Goal: Information Seeking & Learning: Learn about a topic

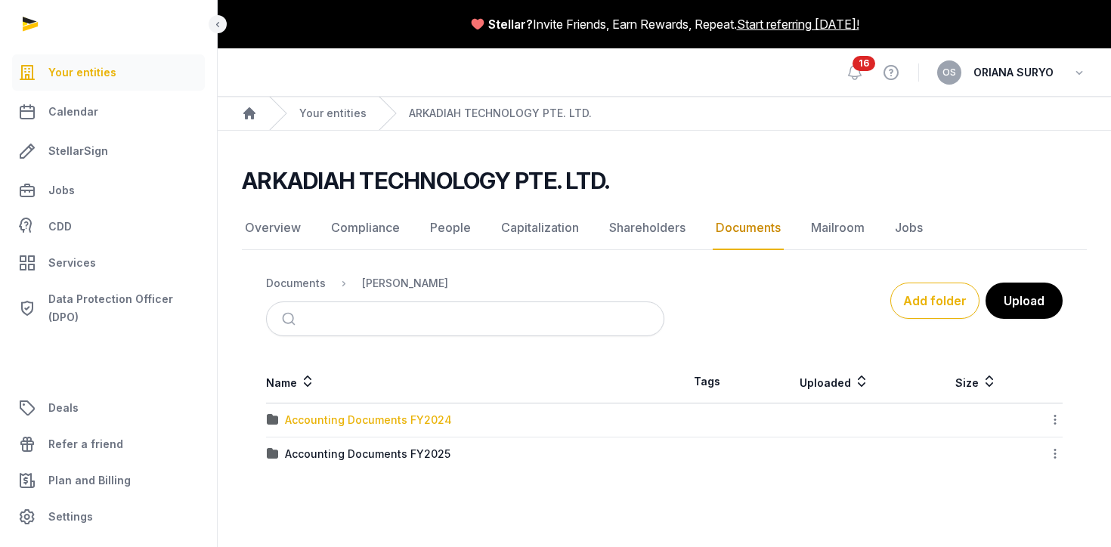
click at [410, 424] on div "Accounting Documents FY2024" at bounding box center [368, 420] width 167 height 15
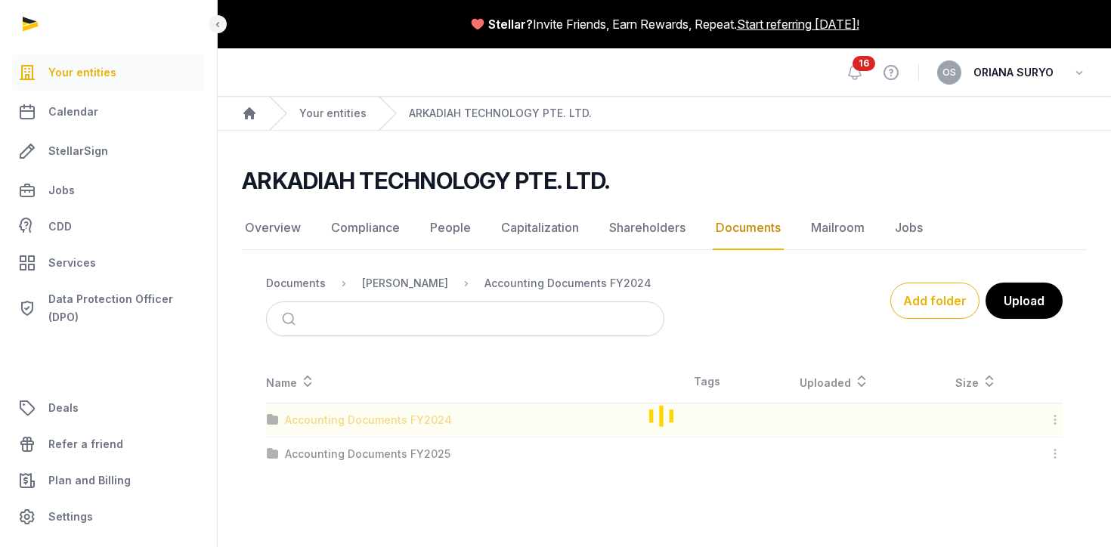
click at [410, 424] on div "Loading" at bounding box center [664, 416] width 845 height 110
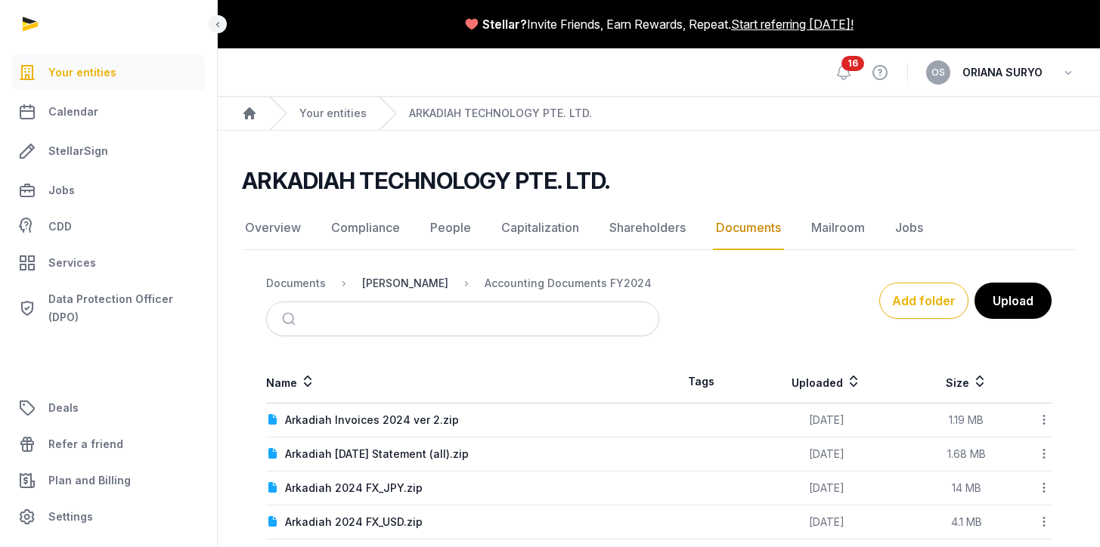
click at [399, 284] on div "[PERSON_NAME]" at bounding box center [405, 283] width 86 height 15
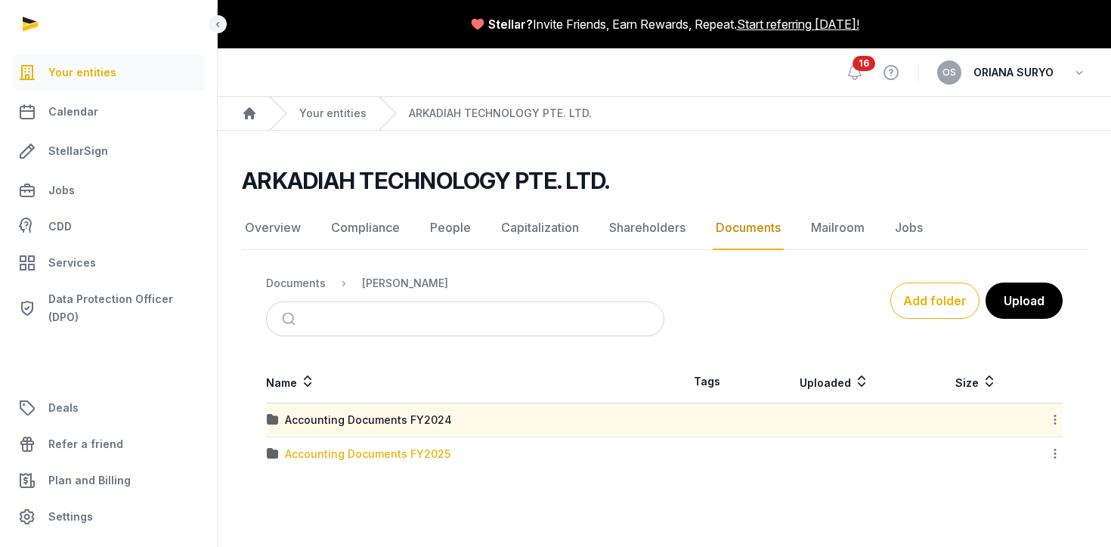
click at [362, 457] on div "Accounting Documents FY2025" at bounding box center [368, 454] width 166 height 15
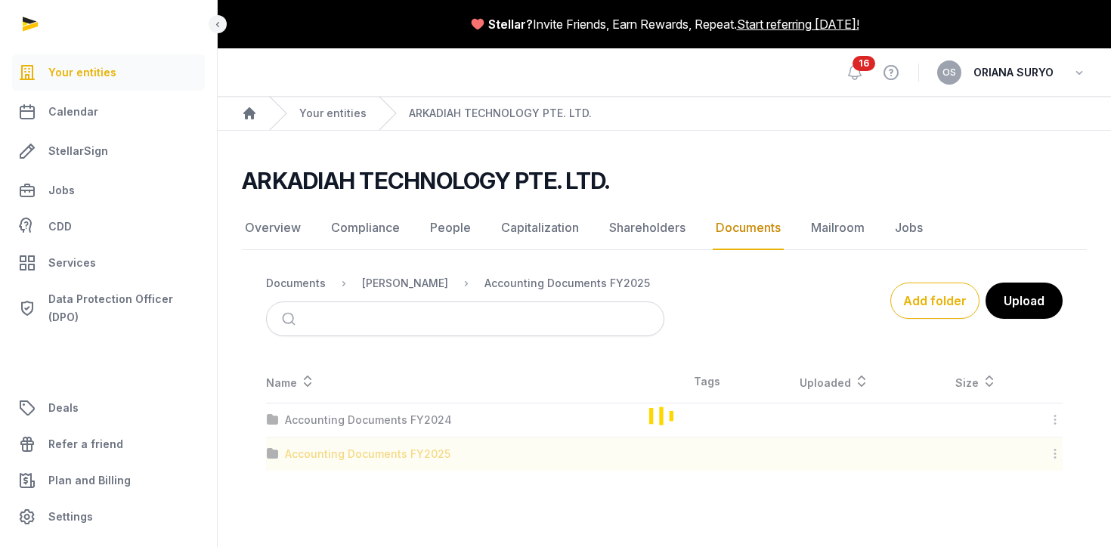
click at [362, 457] on div "Loading" at bounding box center [664, 416] width 845 height 110
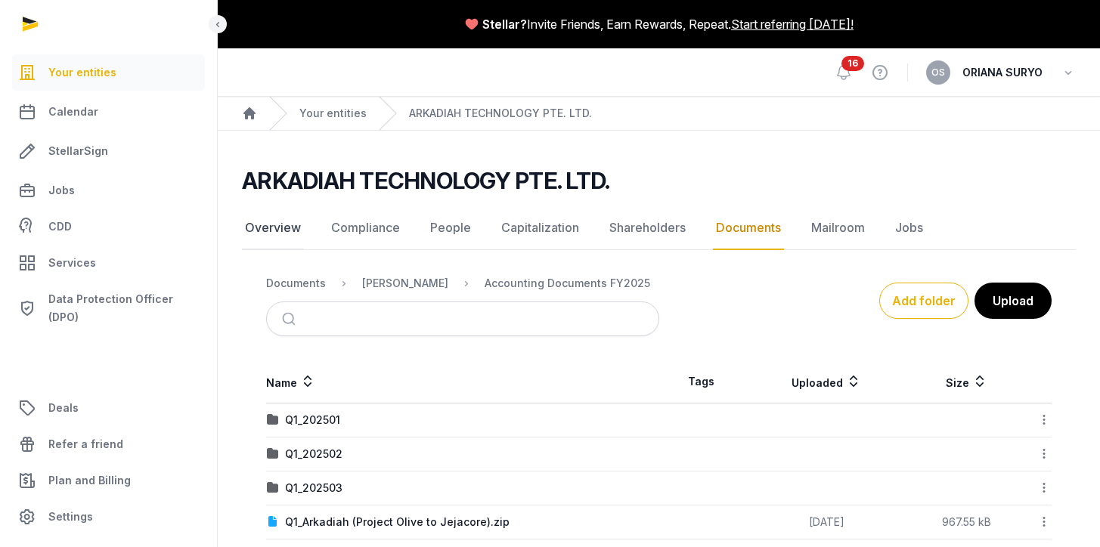
click at [271, 228] on link "Overview" at bounding box center [273, 228] width 62 height 44
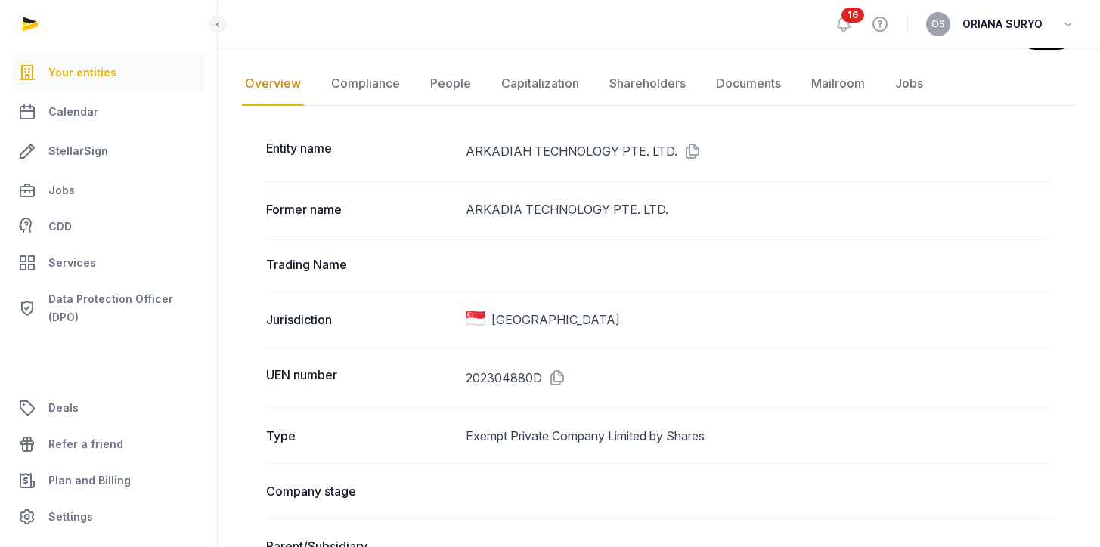
scroll to position [72, 0]
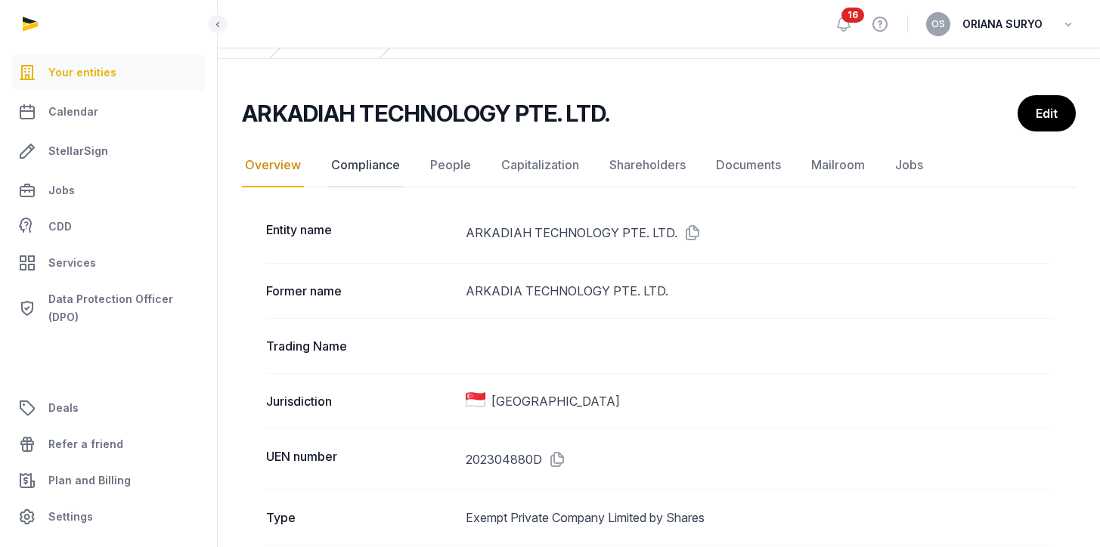
click at [370, 164] on link "Compliance" at bounding box center [365, 166] width 75 height 44
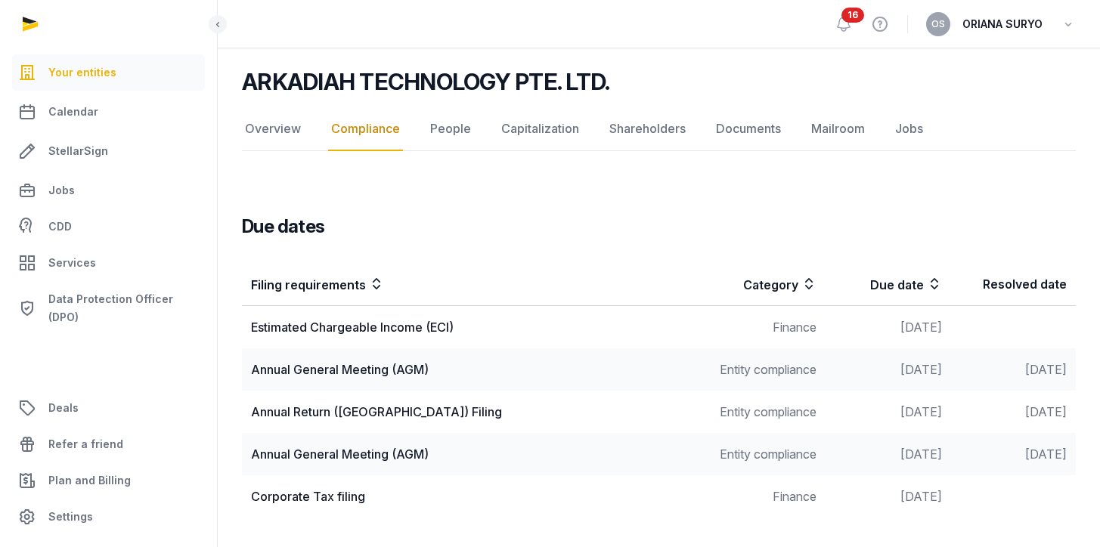
scroll to position [100, 0]
click at [339, 329] on div "Estimated Chargeable Income (ECI)" at bounding box center [471, 326] width 441 height 18
click at [339, 370] on div "Annual General Meeting (AGM)" at bounding box center [471, 369] width 441 height 18
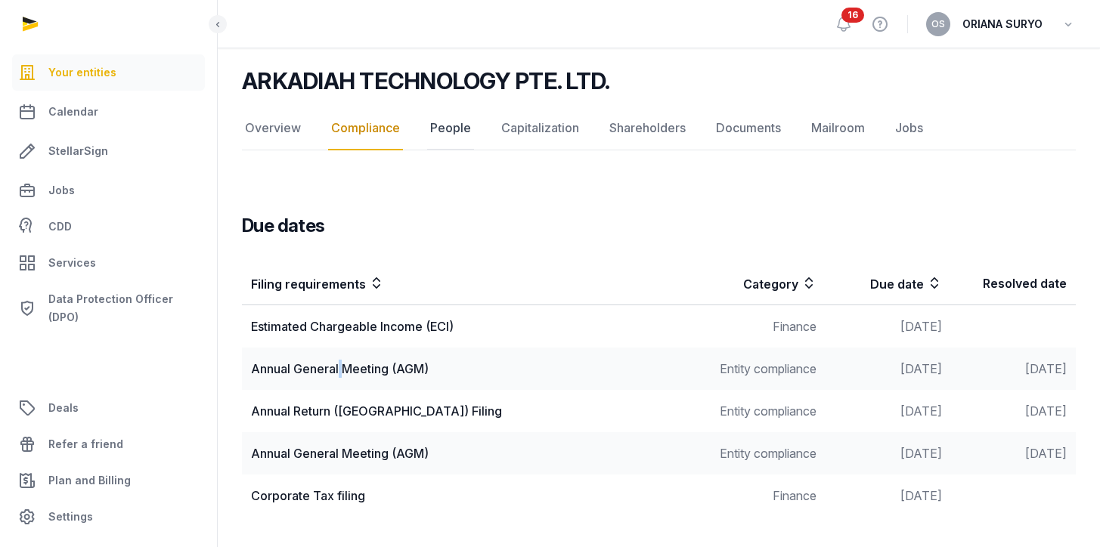
click at [444, 132] on link "People" at bounding box center [450, 129] width 47 height 44
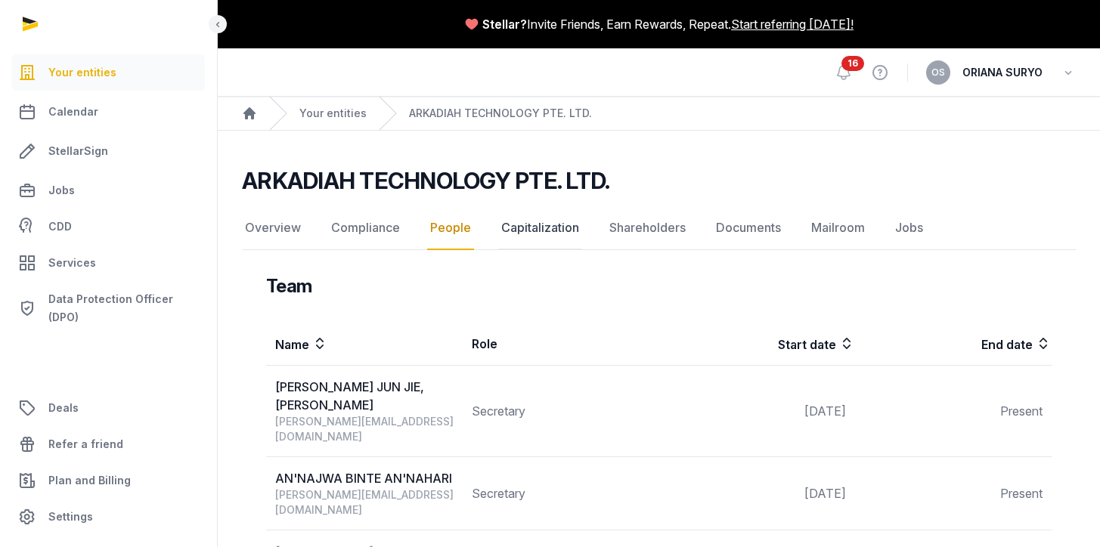
click at [562, 231] on link "Capitalization" at bounding box center [540, 228] width 84 height 44
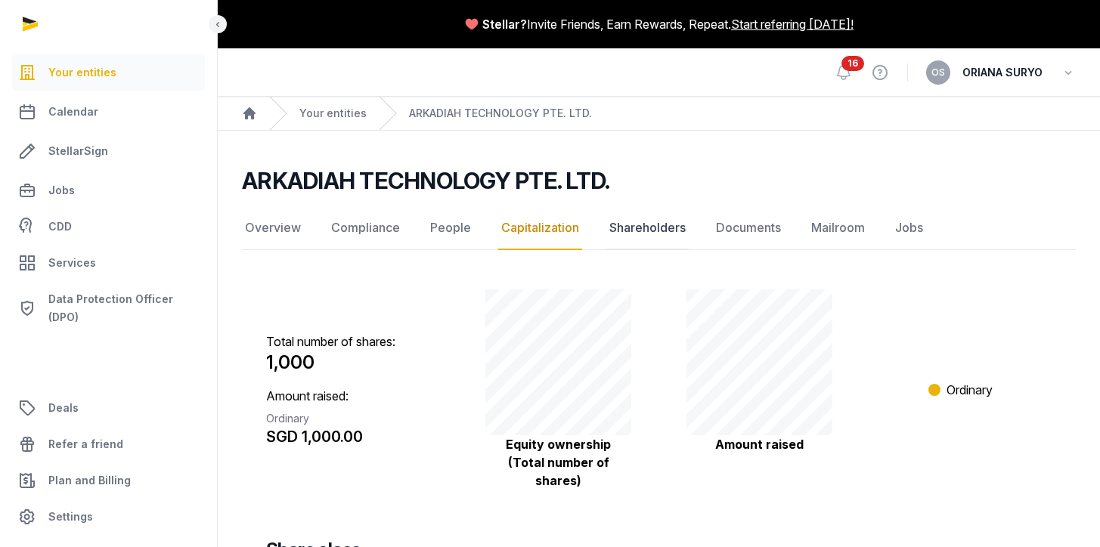
click at [628, 221] on link "Shareholders" at bounding box center [647, 228] width 82 height 44
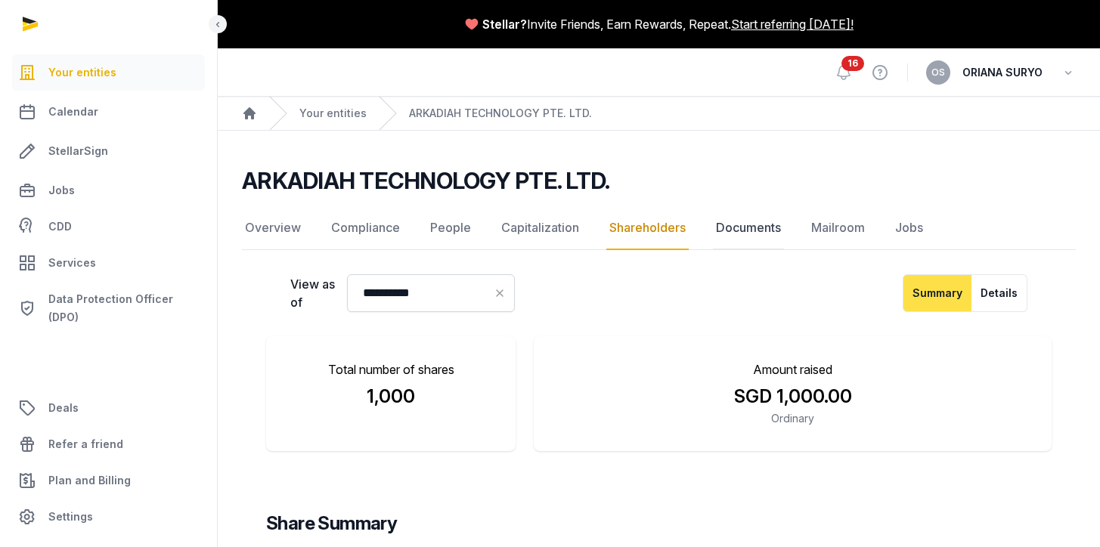
click at [737, 235] on link "Documents" at bounding box center [748, 228] width 71 height 44
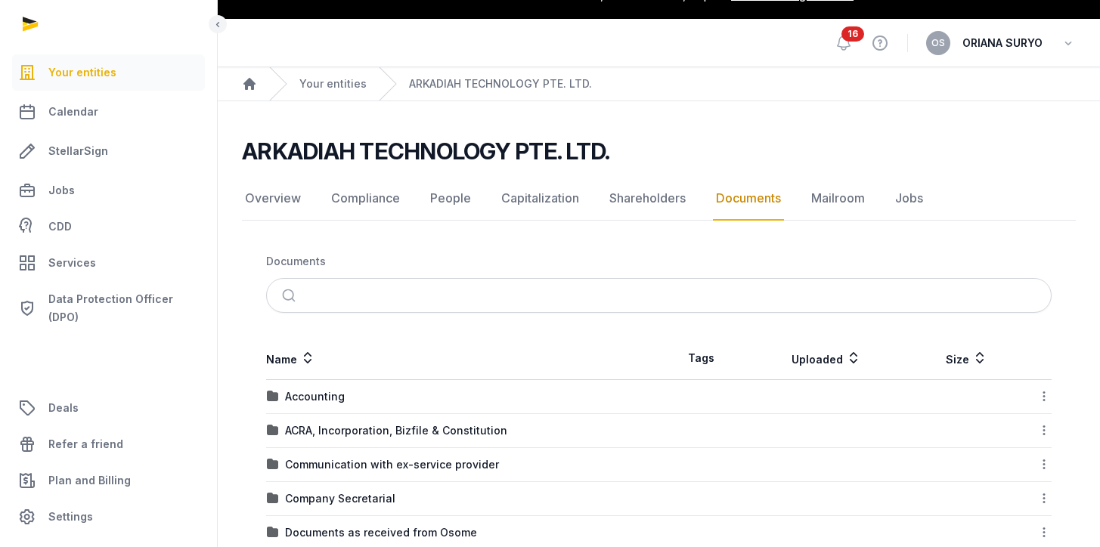
scroll to position [110, 0]
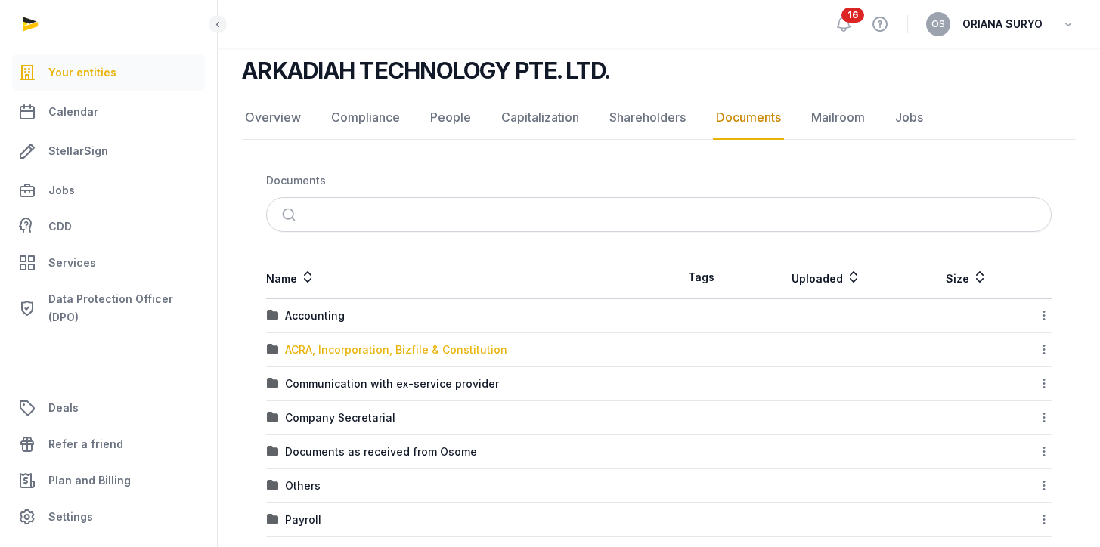
click at [399, 348] on div "ACRA, Incorporation, Bizfile & Constitution" at bounding box center [396, 349] width 222 height 15
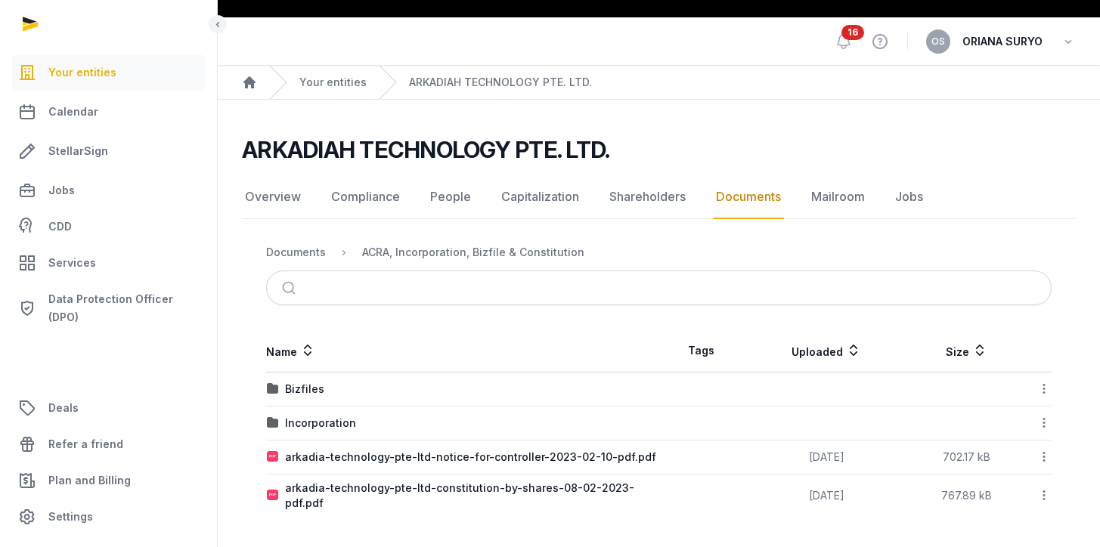
scroll to position [22, 0]
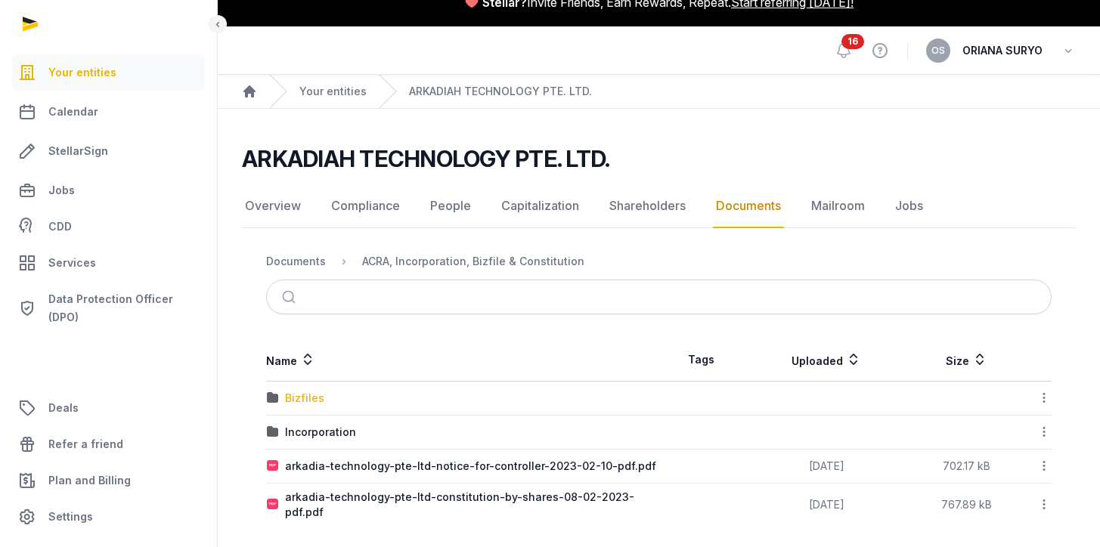
click at [305, 402] on div "Bizfiles" at bounding box center [304, 398] width 39 height 15
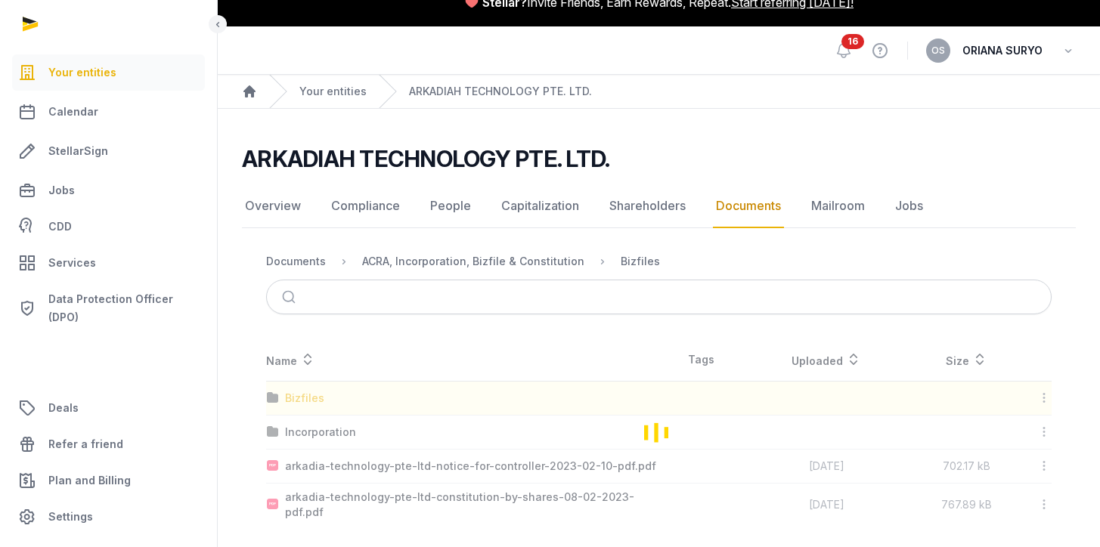
click at [305, 402] on div "Loading" at bounding box center [659, 432] width 834 height 187
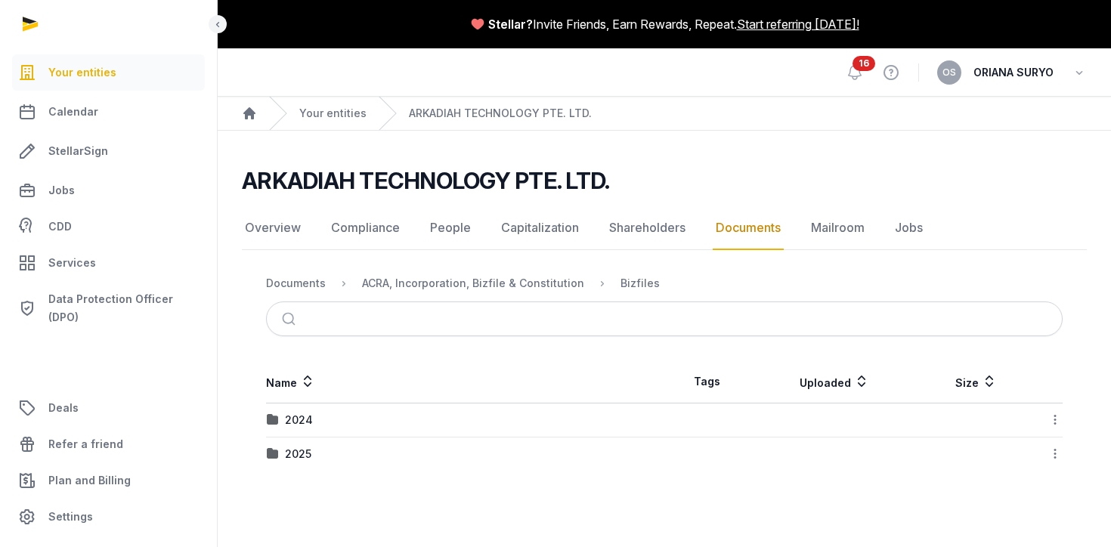
click at [297, 420] on div "2024" at bounding box center [299, 420] width 28 height 15
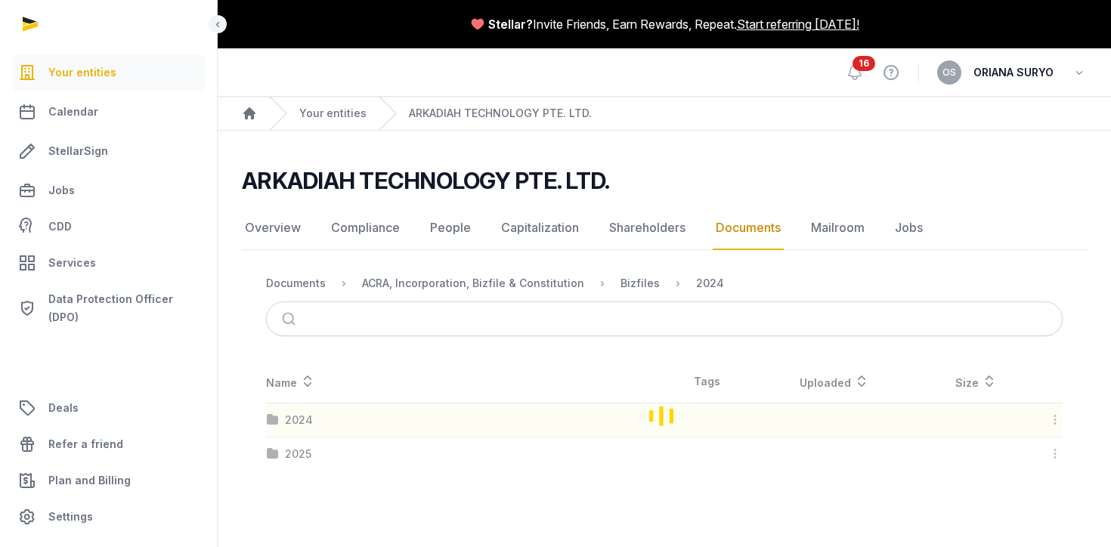
click at [297, 420] on div "Loading" at bounding box center [664, 416] width 845 height 110
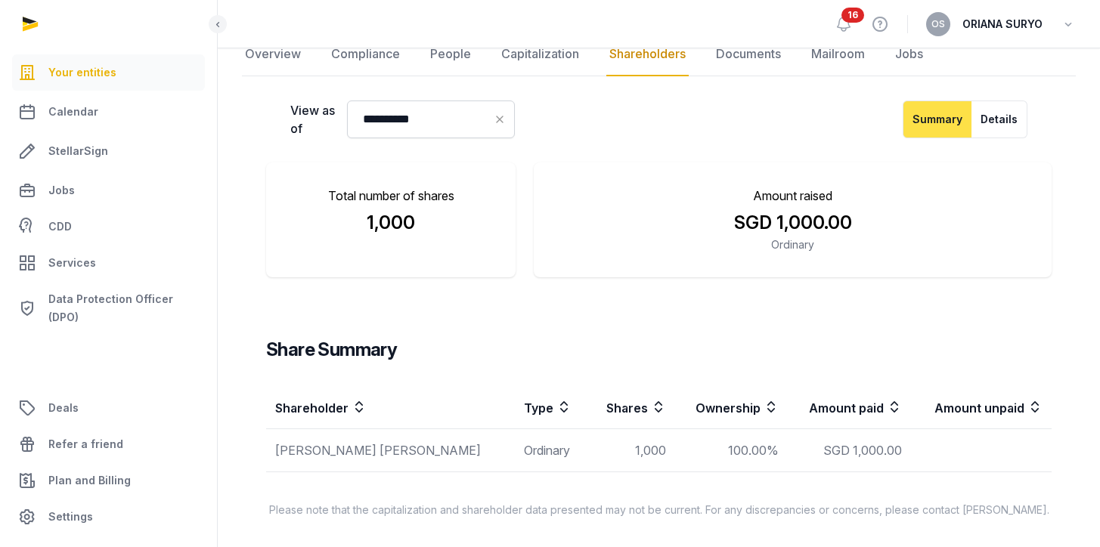
scroll to position [175, 0]
click at [748, 60] on link "Documents" at bounding box center [748, 54] width 71 height 44
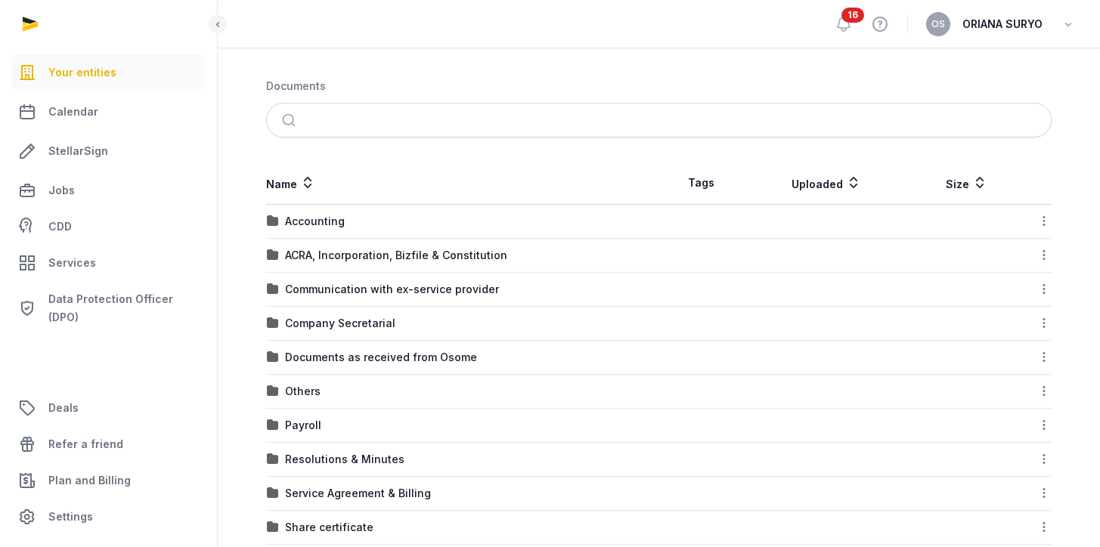
scroll to position [225, 0]
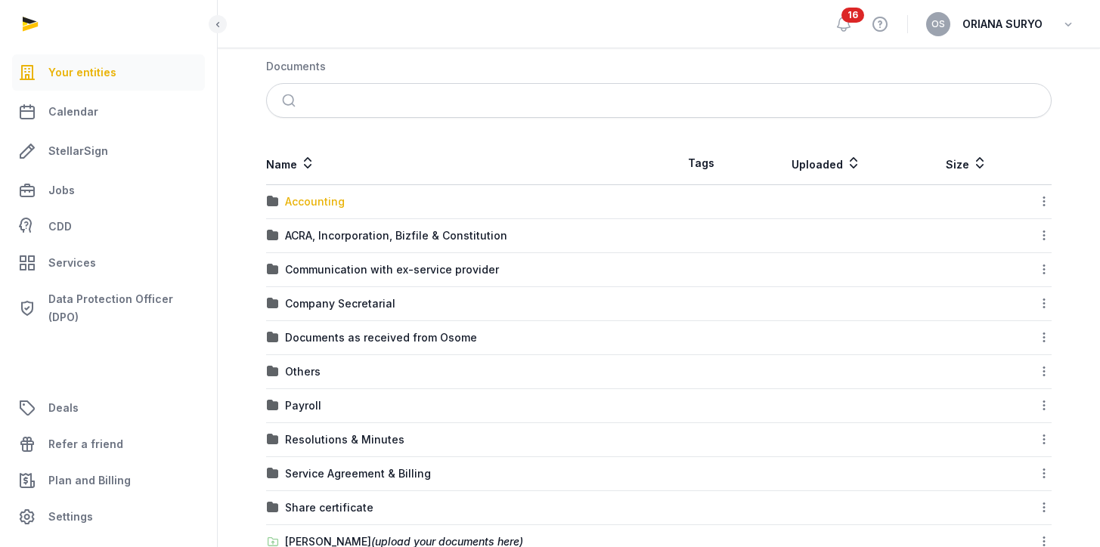
click at [328, 206] on div "Accounting" at bounding box center [315, 201] width 60 height 15
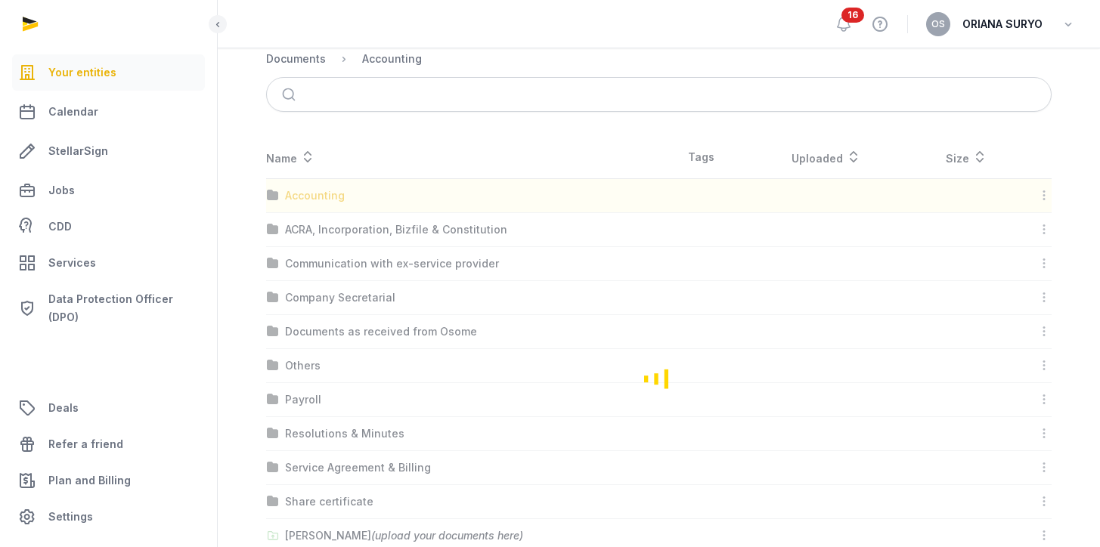
scroll to position [0, 0]
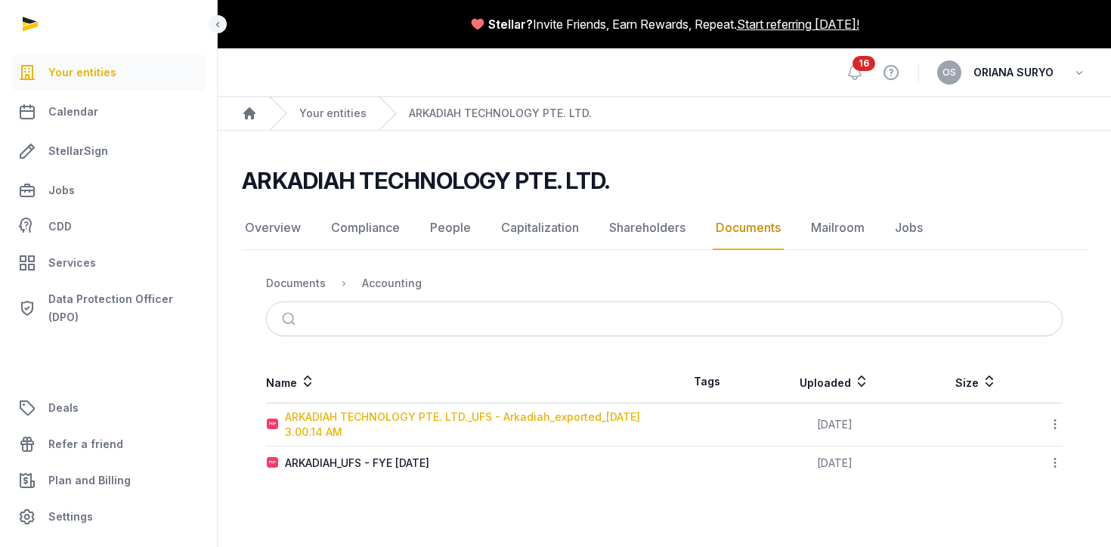
click at [386, 417] on div "ARKADIAH TECHNOLOGY PTE. LTD._UFS - Arkadiah_exported_[DATE] 3.00.14 AM" at bounding box center [474, 425] width 379 height 30
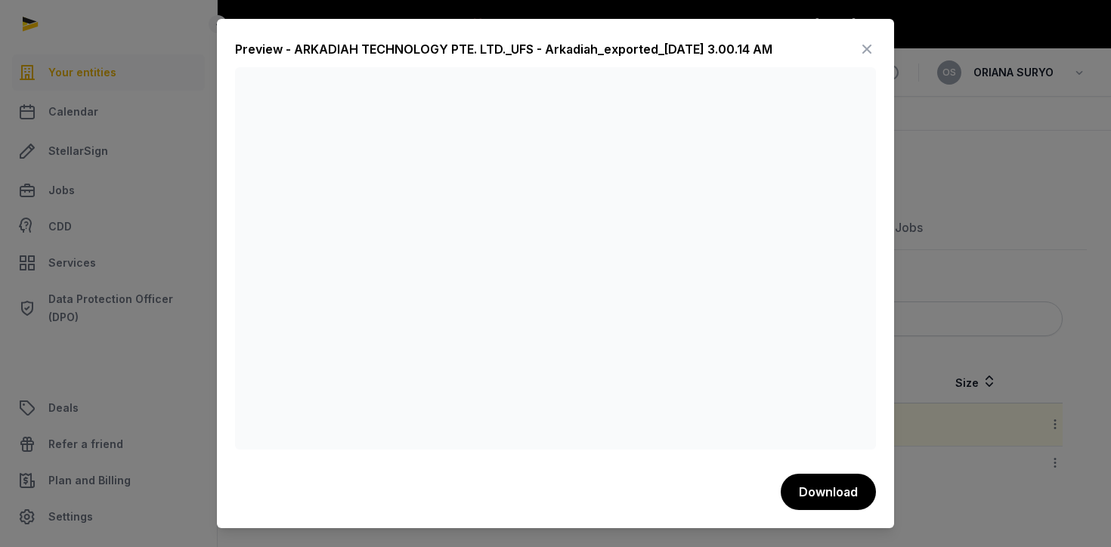
click at [866, 46] on icon at bounding box center [867, 49] width 18 height 24
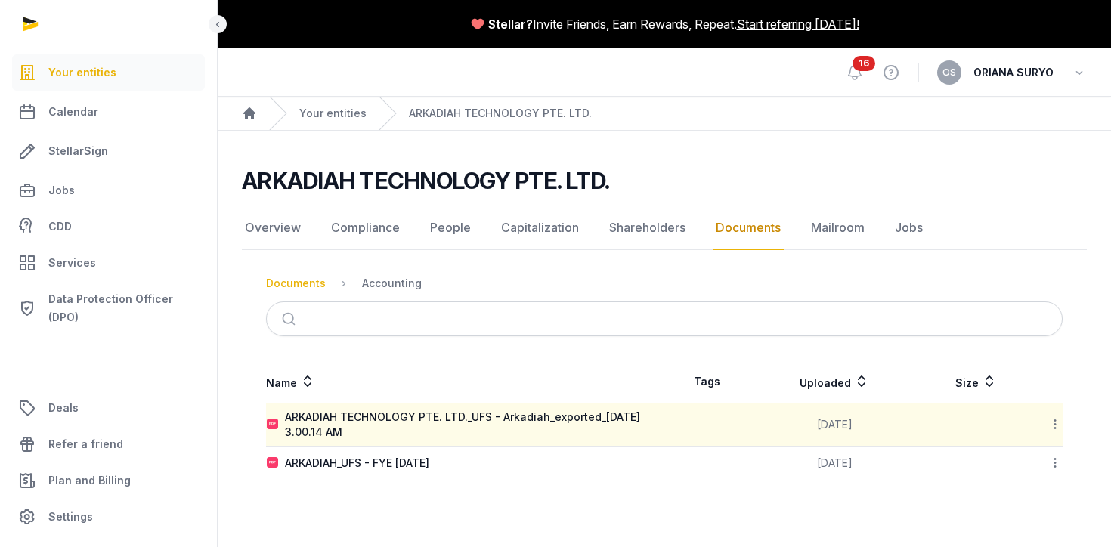
click at [302, 280] on div "Documents" at bounding box center [296, 283] width 60 height 15
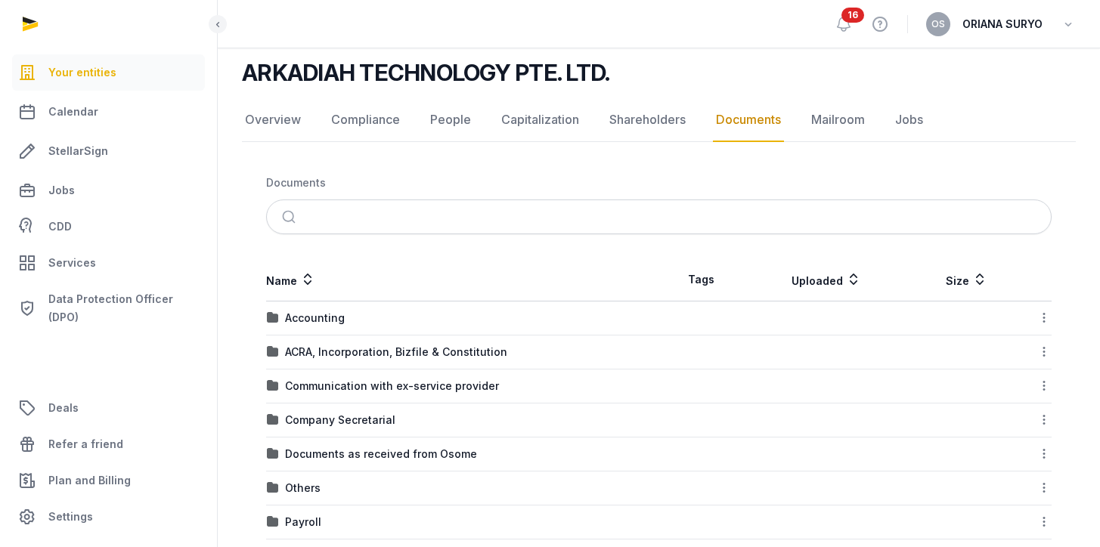
scroll to position [110, 0]
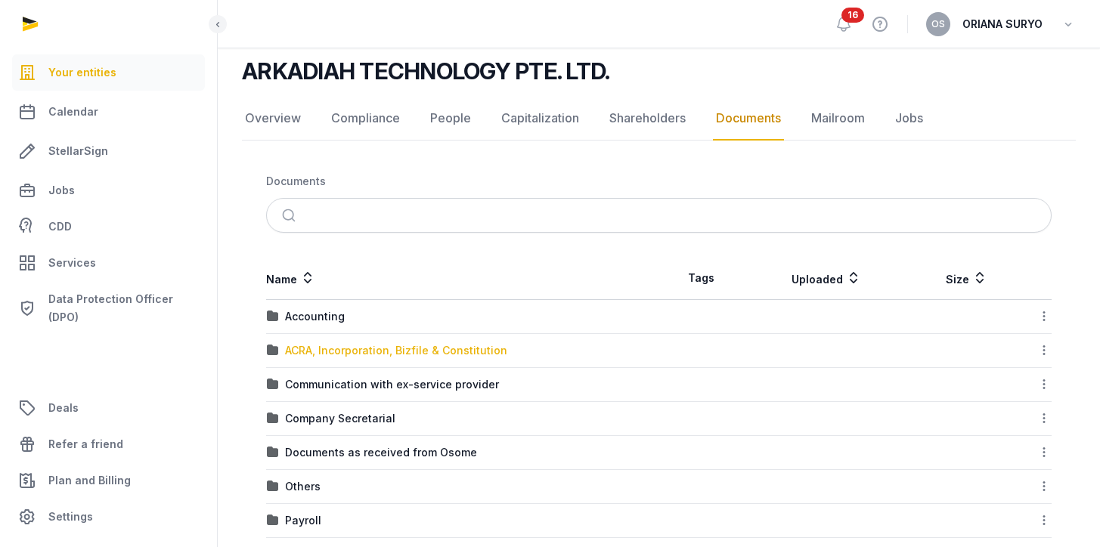
click at [417, 352] on div "ACRA, Incorporation, Bizfile & Constitution" at bounding box center [396, 350] width 222 height 15
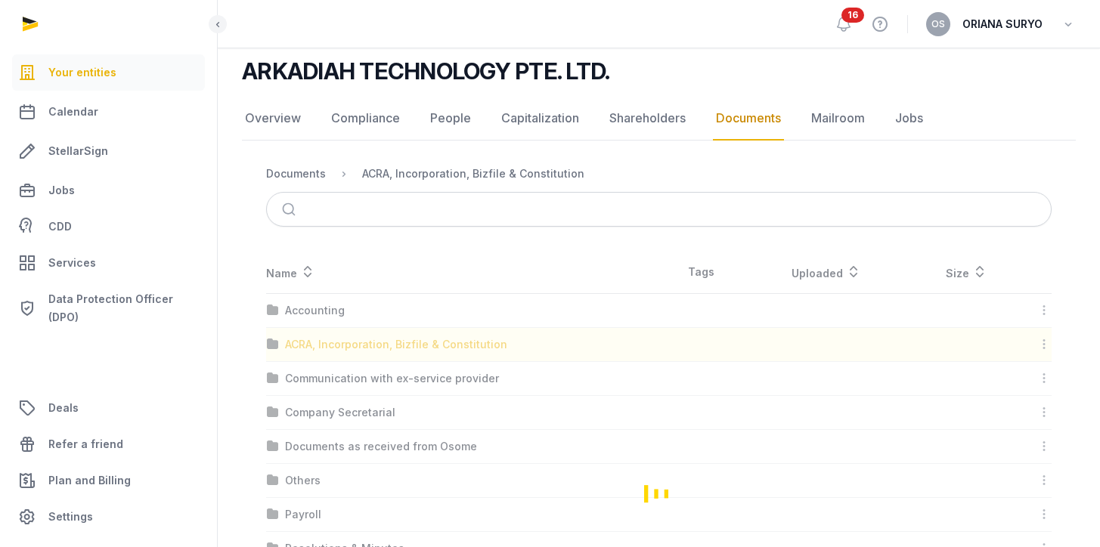
scroll to position [22, 0]
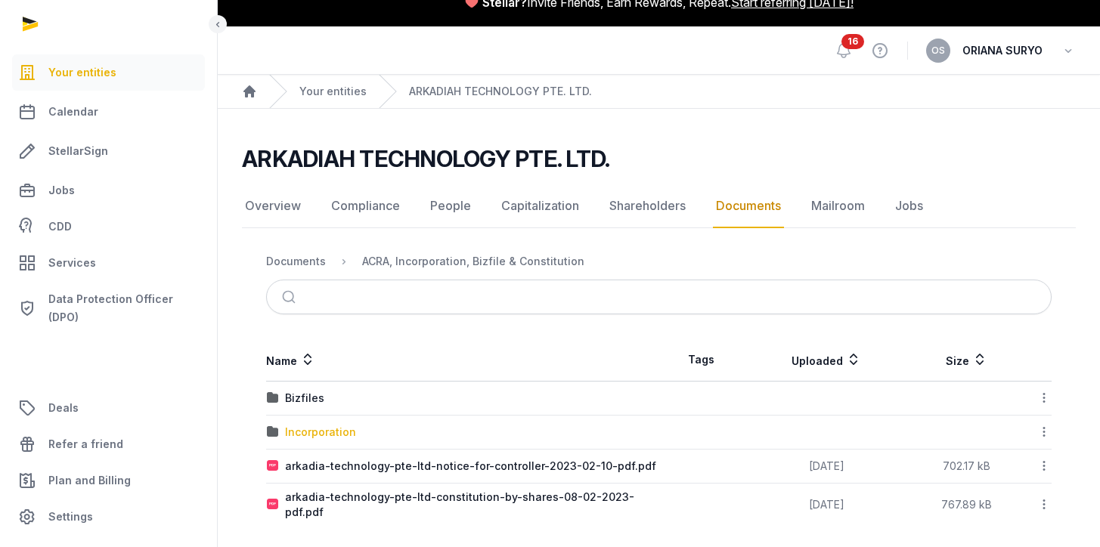
click at [297, 430] on div "Incorporation" at bounding box center [320, 432] width 71 height 15
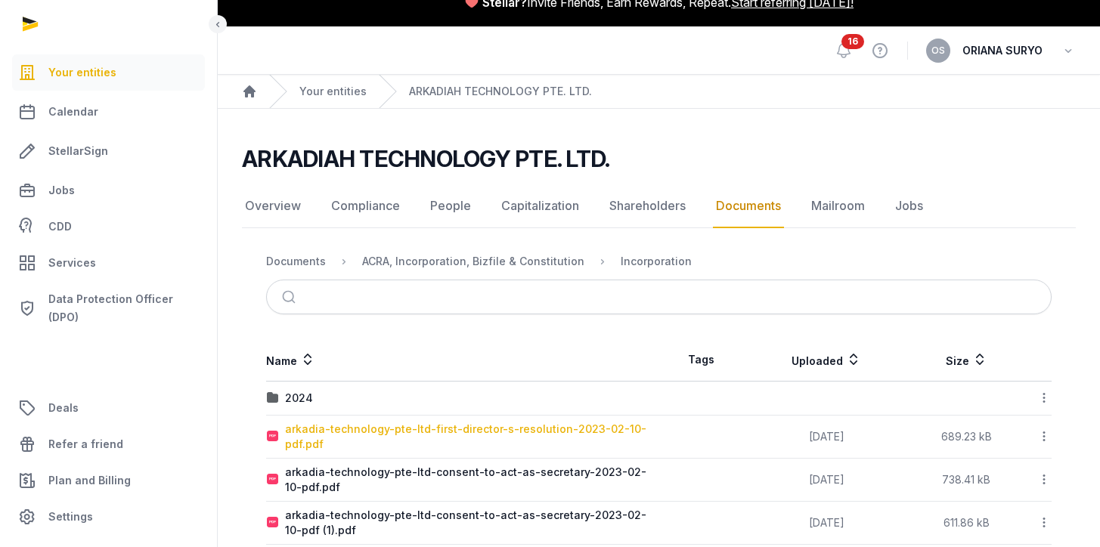
scroll to position [110, 0]
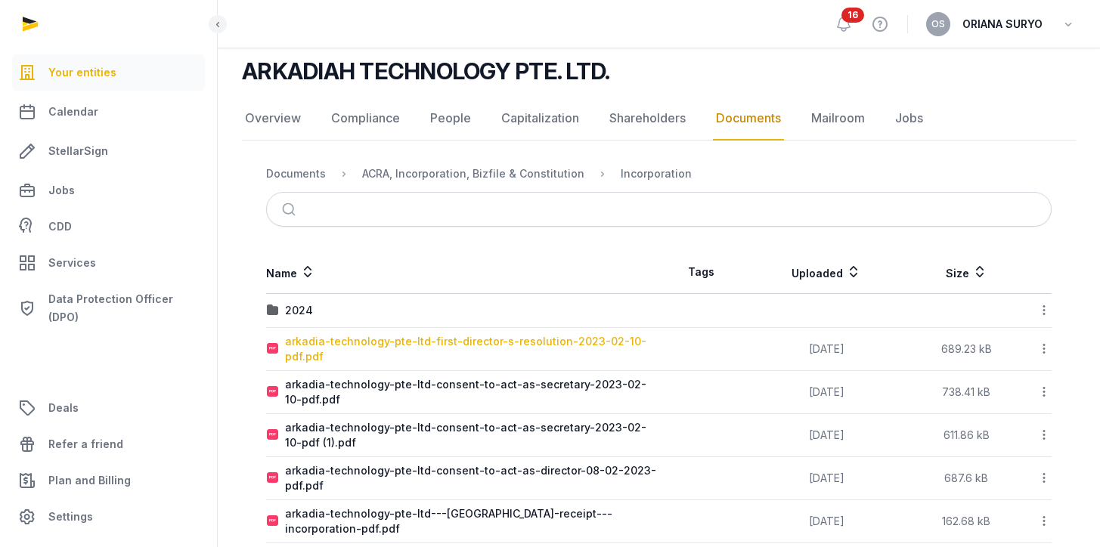
click at [536, 348] on div "arkadia-technology-pte-ltd-first-director-s-resolution-2023-02-10-pdf.pdf" at bounding box center [471, 349] width 373 height 30
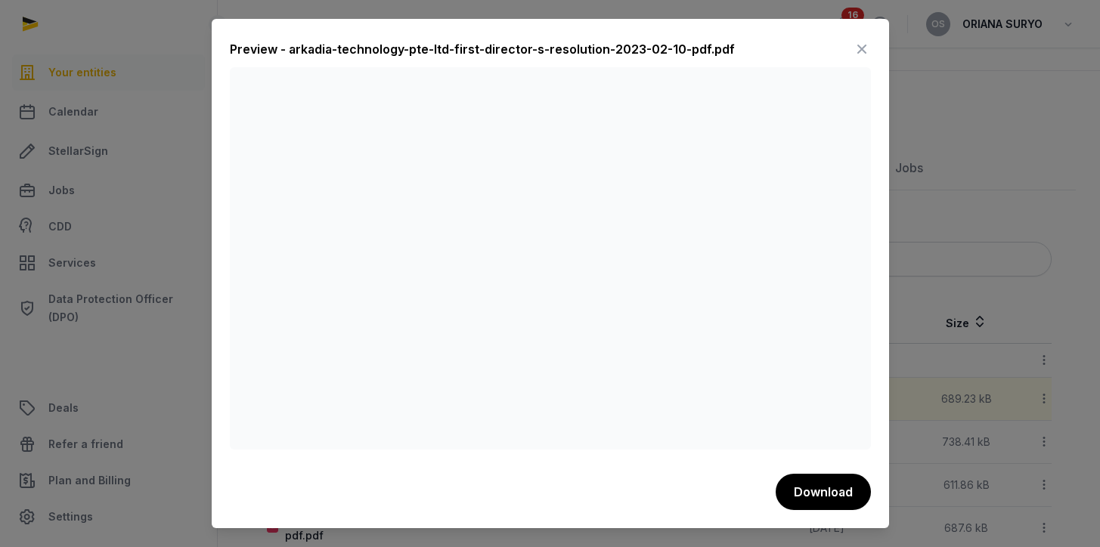
scroll to position [0, 0]
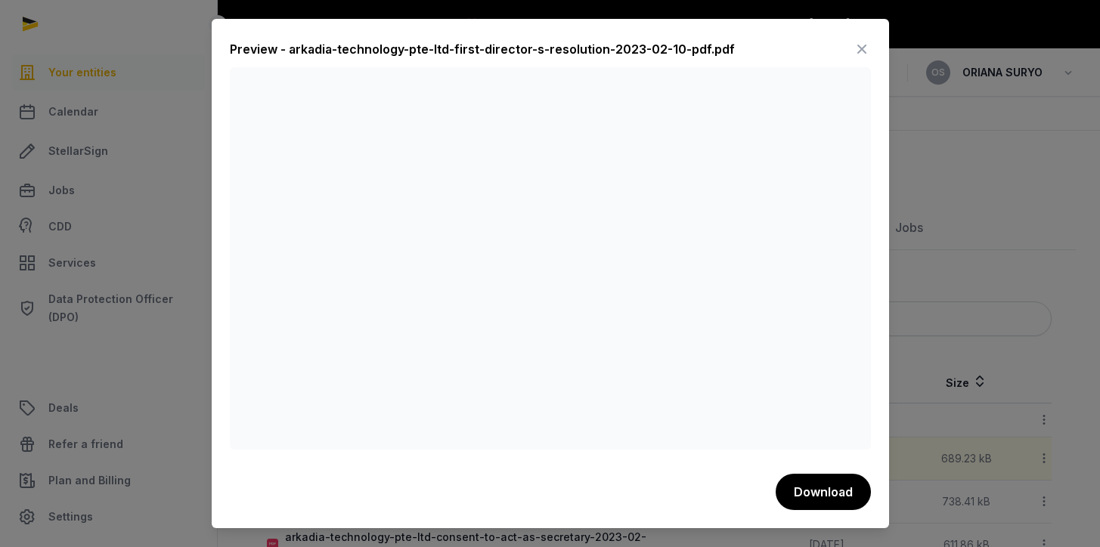
click at [860, 42] on icon at bounding box center [862, 49] width 18 height 24
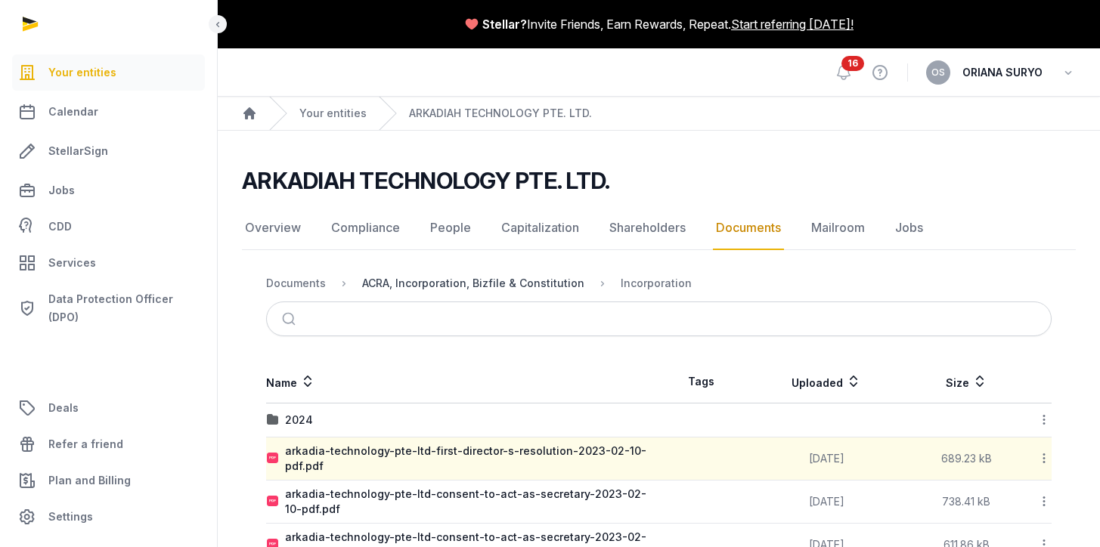
click at [547, 279] on div "ACRA, Incorporation, Bizfile & Constitution" at bounding box center [473, 283] width 222 height 15
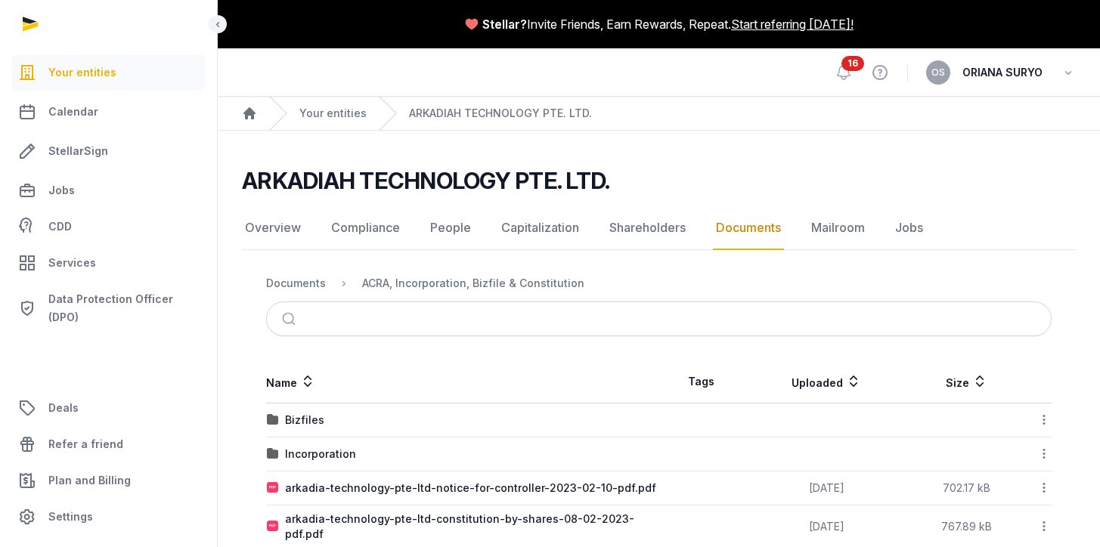
click at [1042, 451] on icon at bounding box center [1044, 454] width 14 height 16
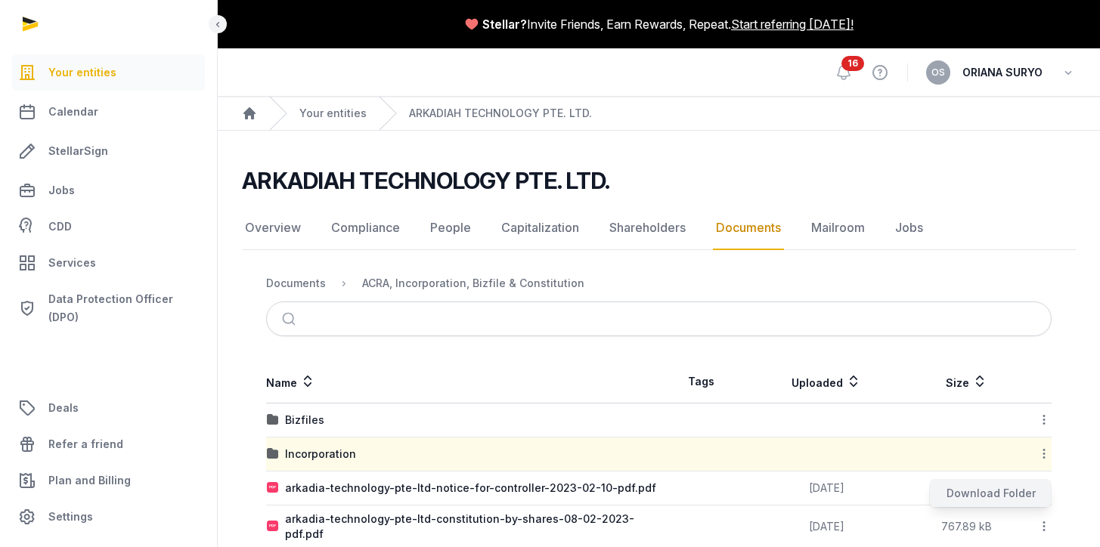
click at [1003, 493] on div "Download Folder" at bounding box center [990, 493] width 121 height 27
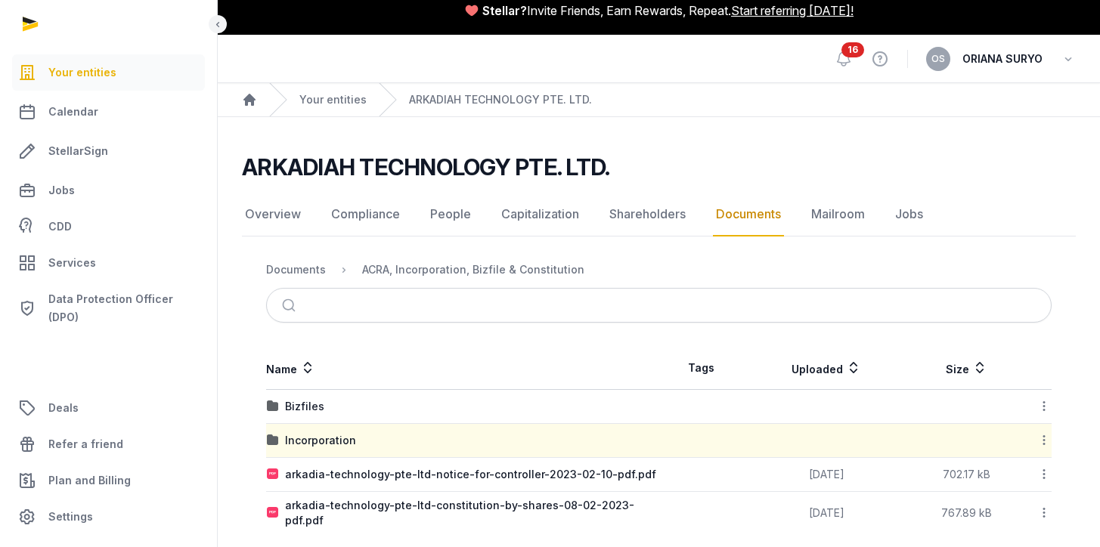
scroll to position [22, 0]
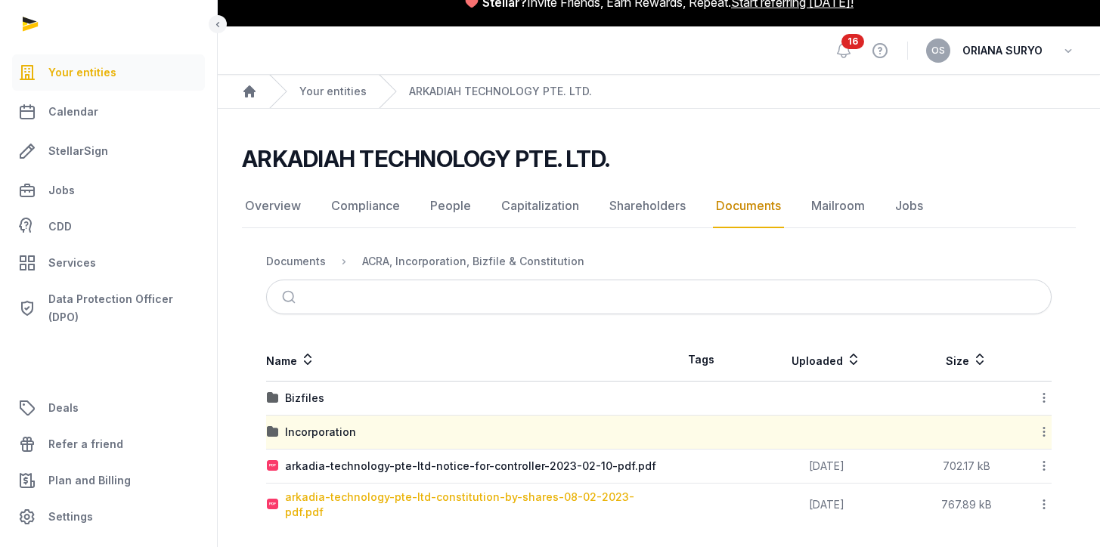
click at [548, 507] on div "arkadia-technology-pte-ltd-constitution-by-shares-08-02-2023-pdf.pdf" at bounding box center [471, 505] width 373 height 30
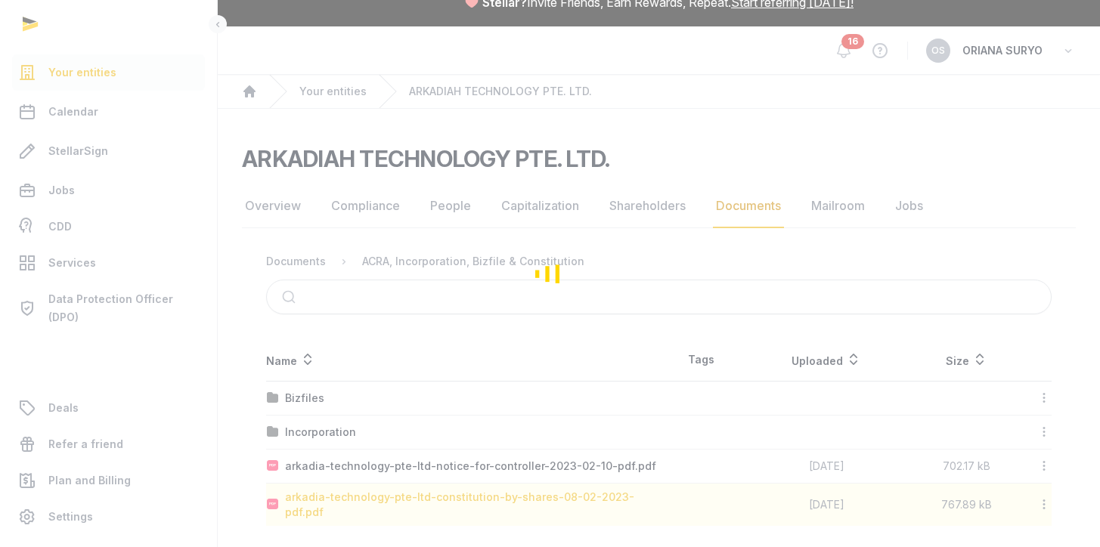
click at [548, 507] on div "Loading" at bounding box center [550, 273] width 1100 height 547
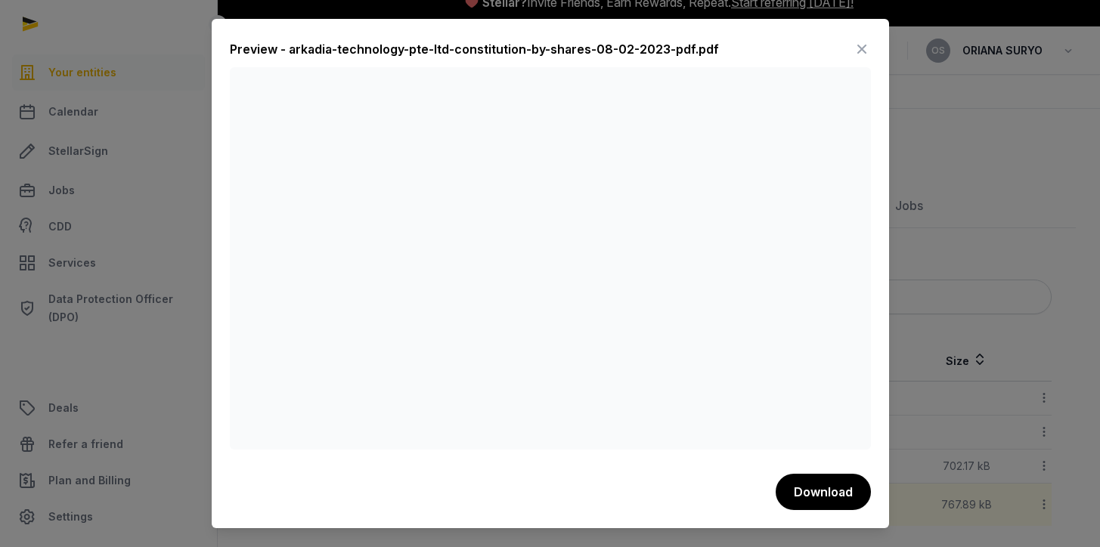
click at [862, 50] on icon at bounding box center [862, 49] width 18 height 24
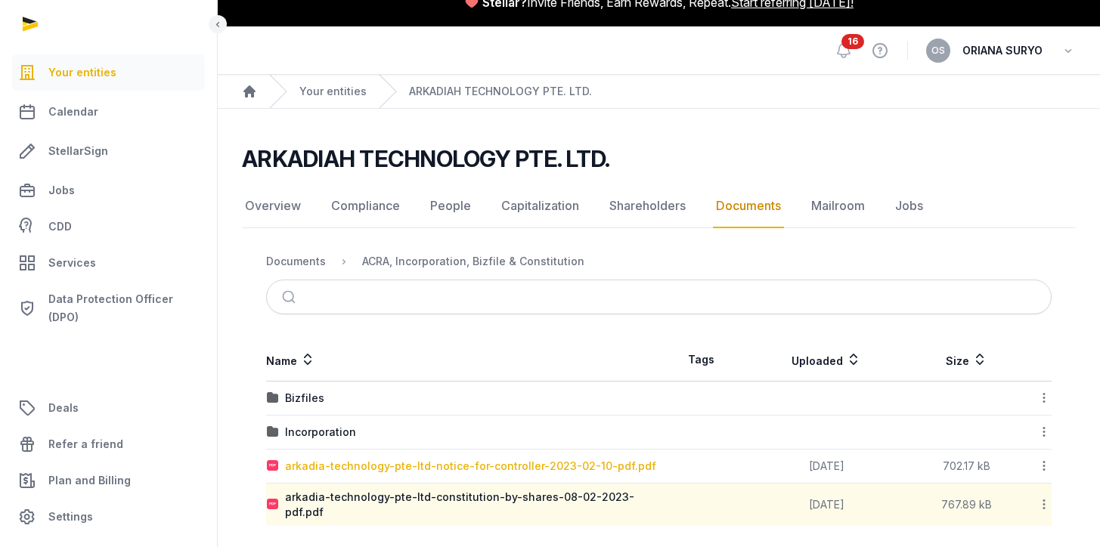
click at [560, 464] on div "arkadia-technology-pte-ltd-notice-for-controller-2023-02-10-pdf.pdf" at bounding box center [470, 466] width 371 height 15
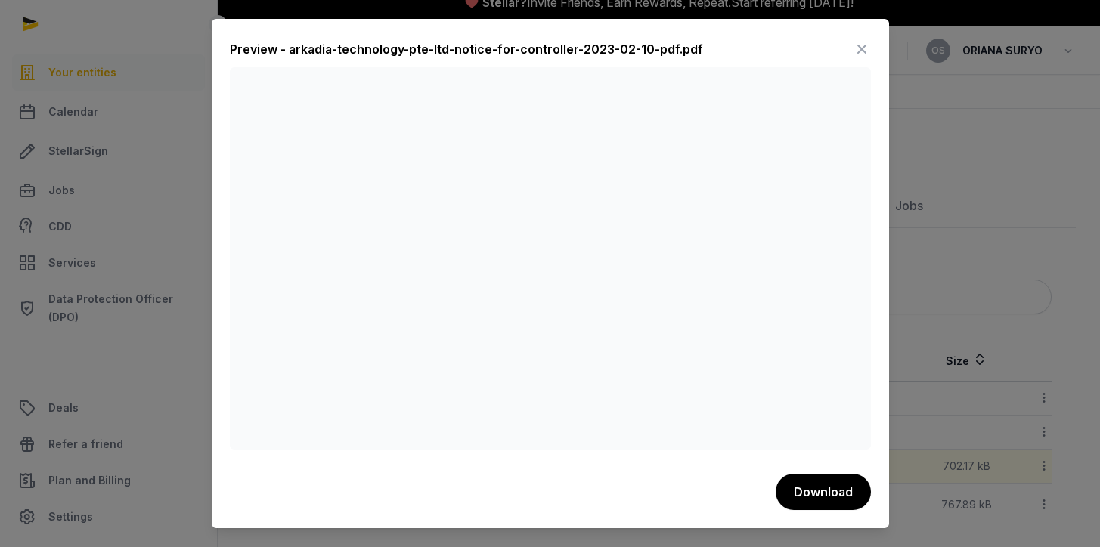
click at [863, 42] on icon at bounding box center [862, 49] width 18 height 24
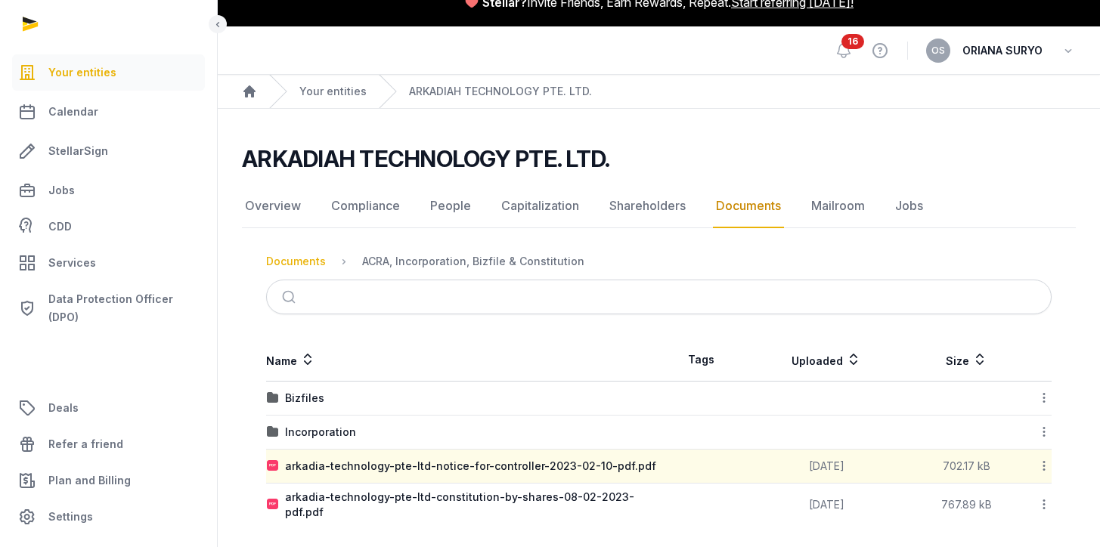
click at [305, 256] on div "Documents" at bounding box center [296, 261] width 60 height 15
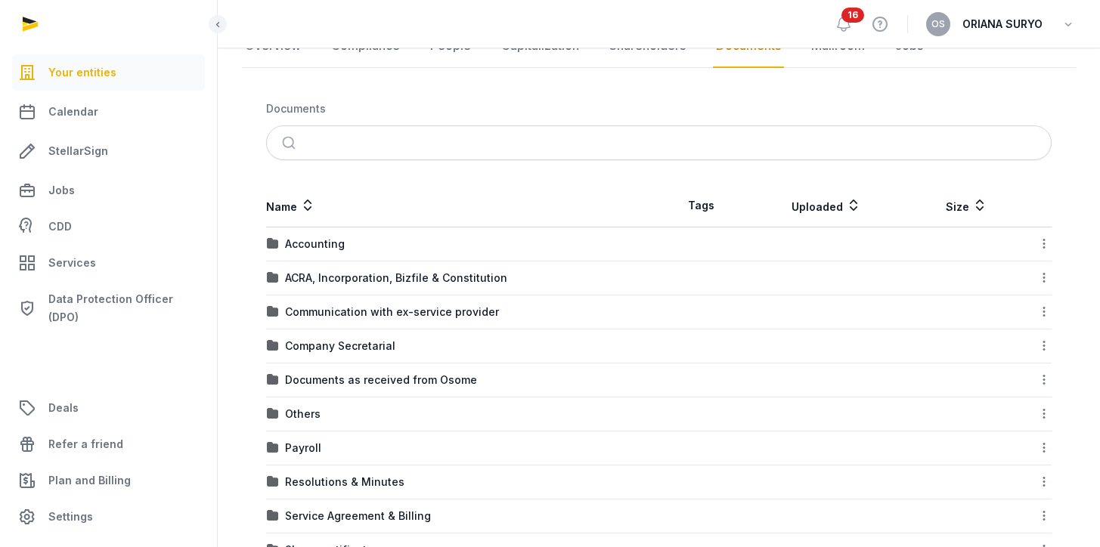
scroll to position [186, 0]
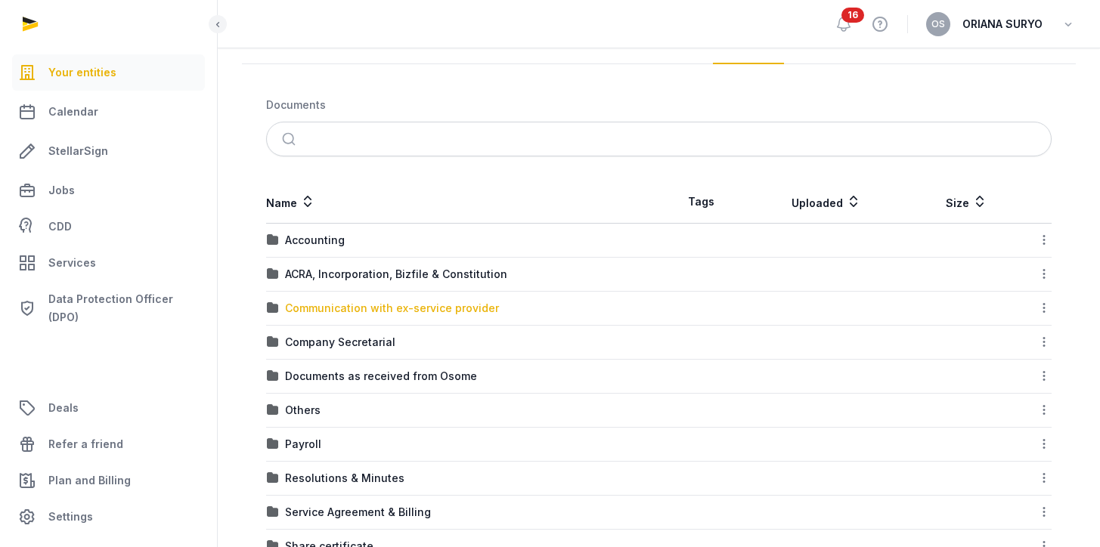
click at [434, 311] on div "Communication with ex-service provider" at bounding box center [392, 308] width 214 height 15
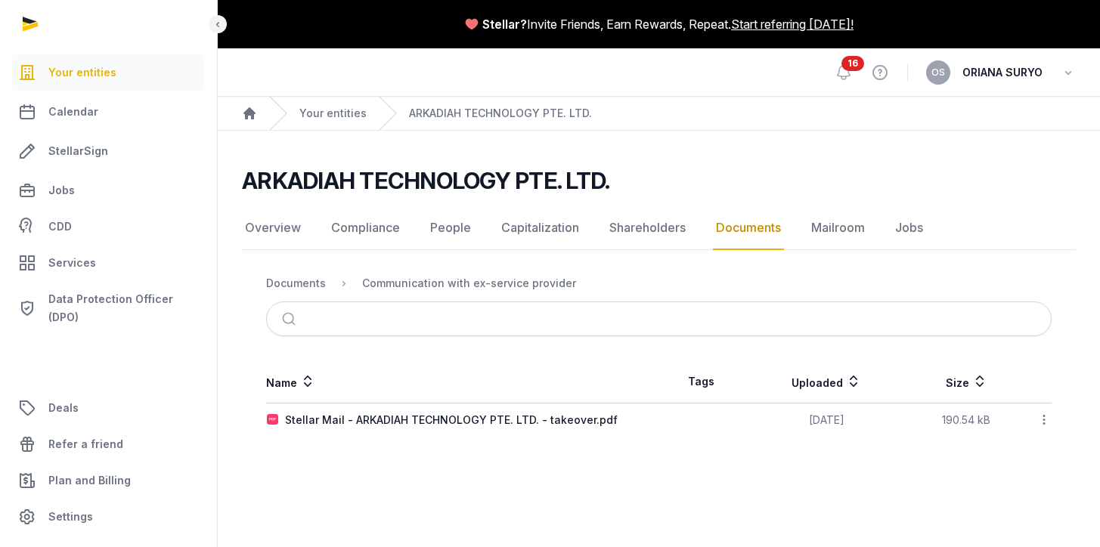
scroll to position [0, 0]
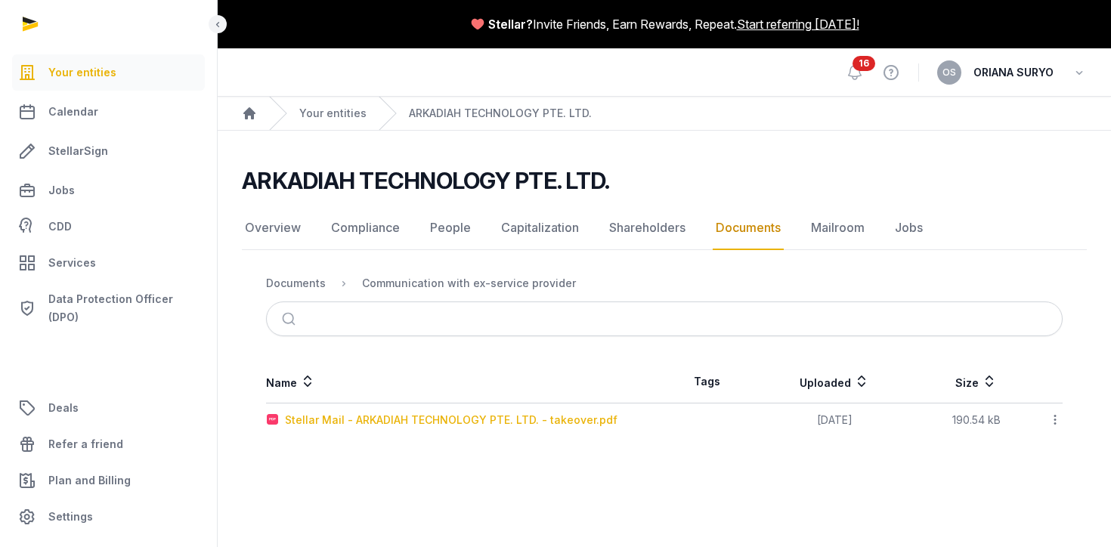
click at [522, 422] on div "Stellar Mail - ARKADIAH TECHNOLOGY PTE. LTD. - takeover.pdf" at bounding box center [451, 420] width 333 height 15
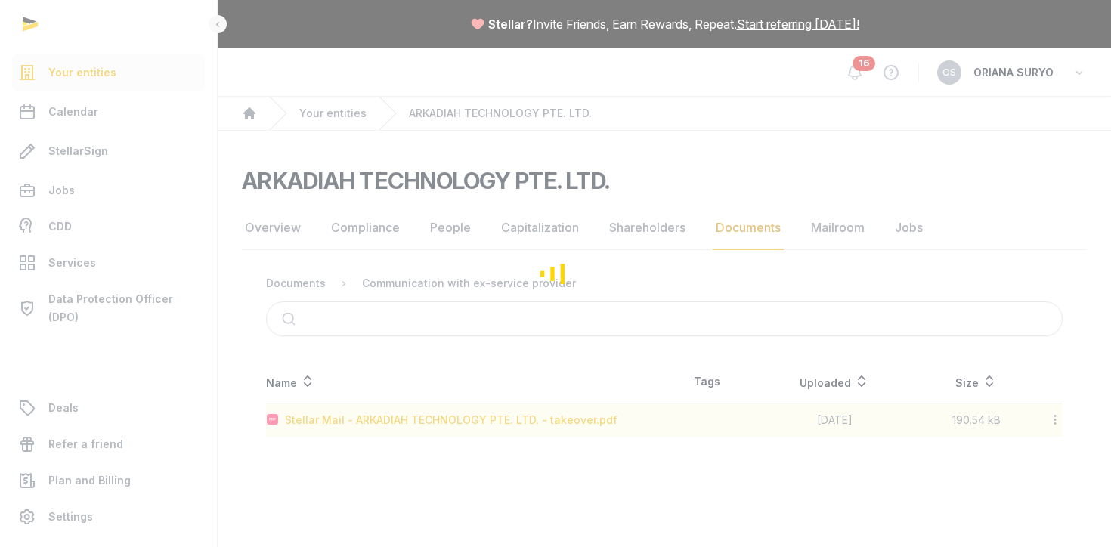
click at [522, 422] on div "Loading" at bounding box center [555, 273] width 1111 height 547
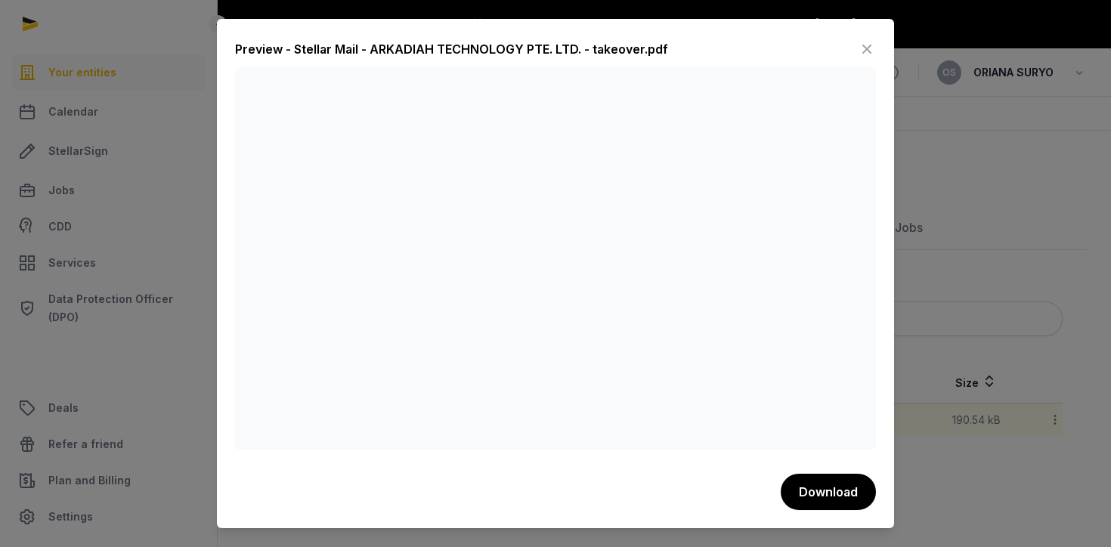
click at [872, 50] on icon at bounding box center [867, 49] width 18 height 24
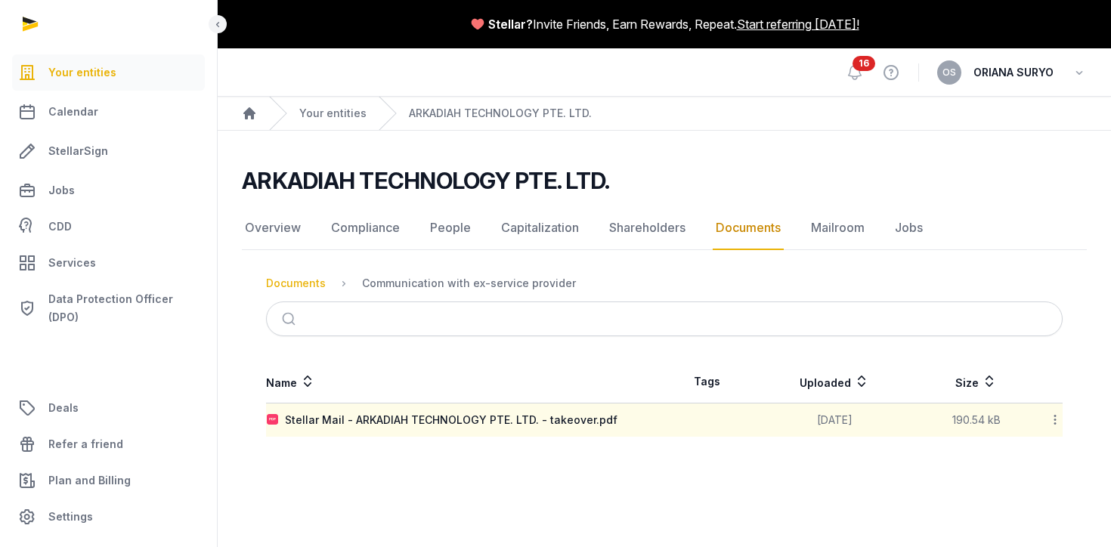
click at [272, 281] on div "Documents" at bounding box center [296, 283] width 60 height 15
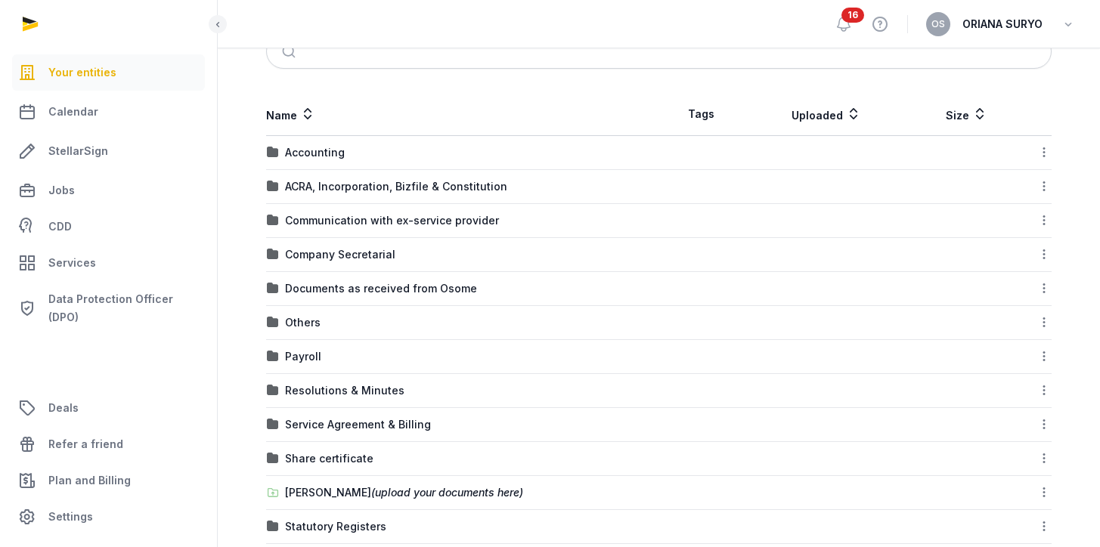
scroll to position [275, 0]
click at [352, 251] on div "Company Secretarial" at bounding box center [340, 253] width 110 height 15
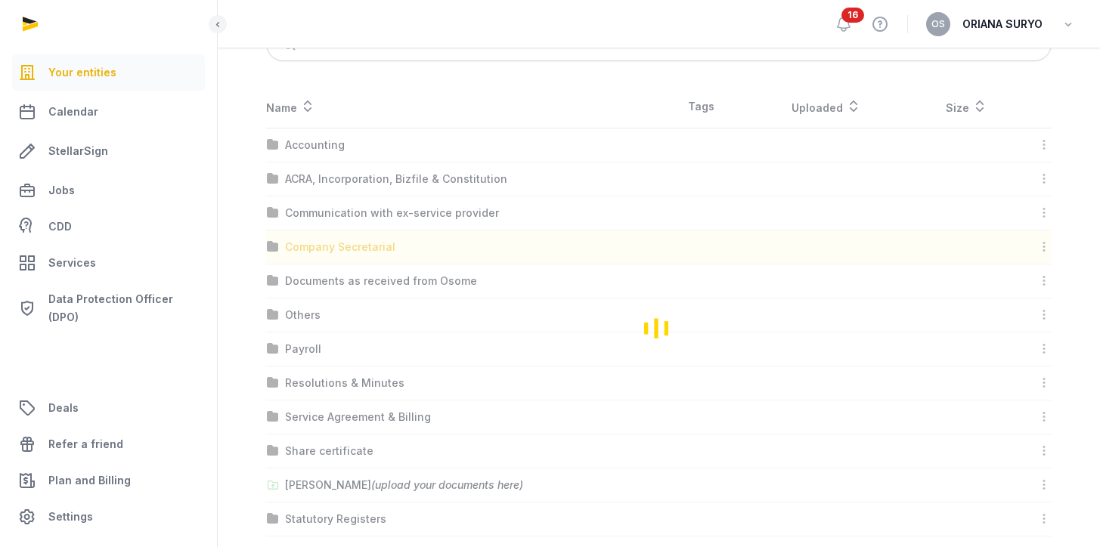
click at [352, 251] on div "Loading" at bounding box center [659, 327] width 834 height 485
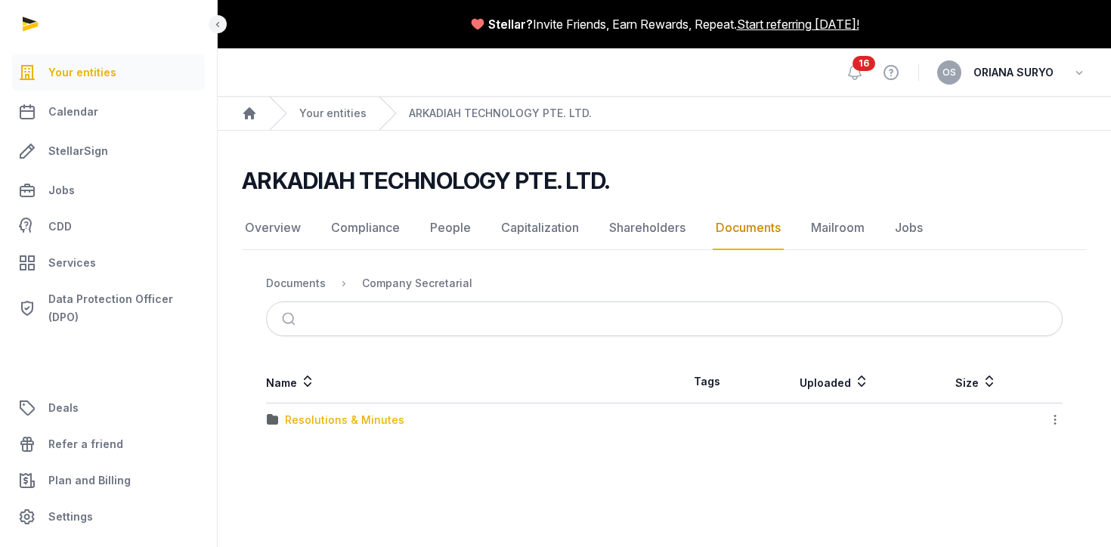
click at [348, 416] on div "Resolutions & Minutes" at bounding box center [344, 420] width 119 height 15
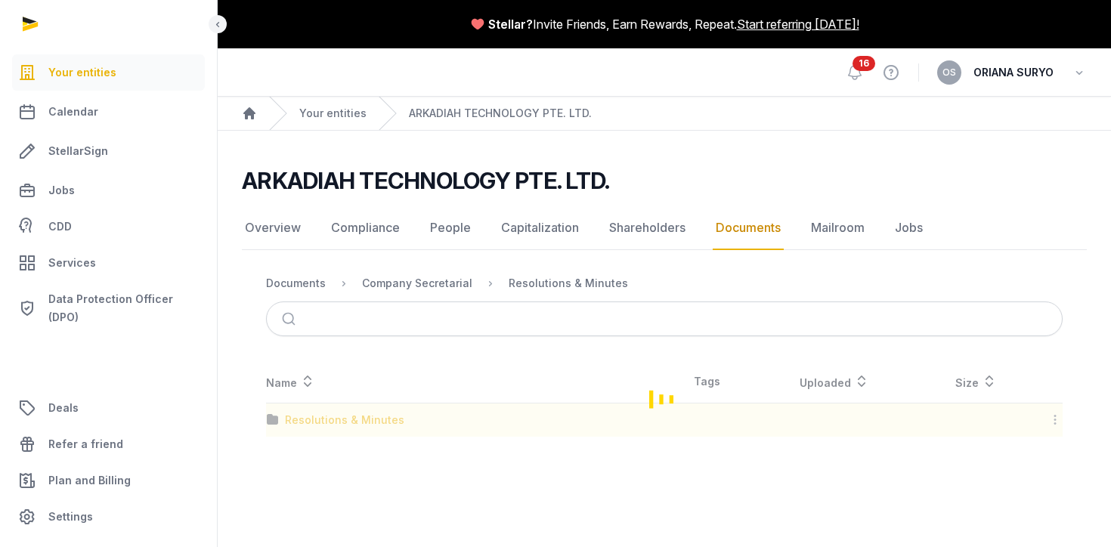
click at [348, 416] on div "Loading" at bounding box center [664, 399] width 845 height 76
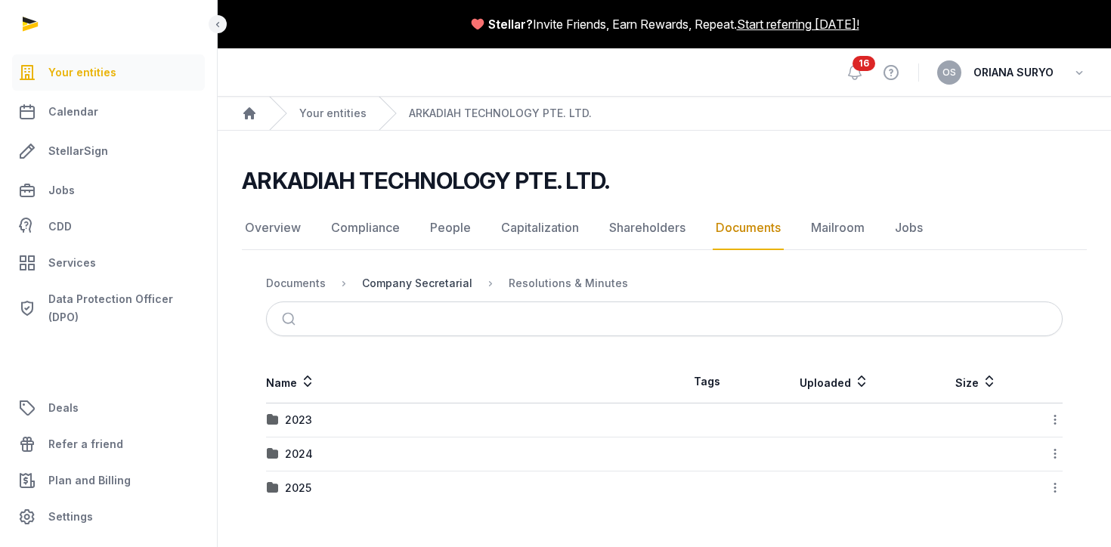
click at [413, 282] on div "Company Secretarial" at bounding box center [417, 283] width 110 height 15
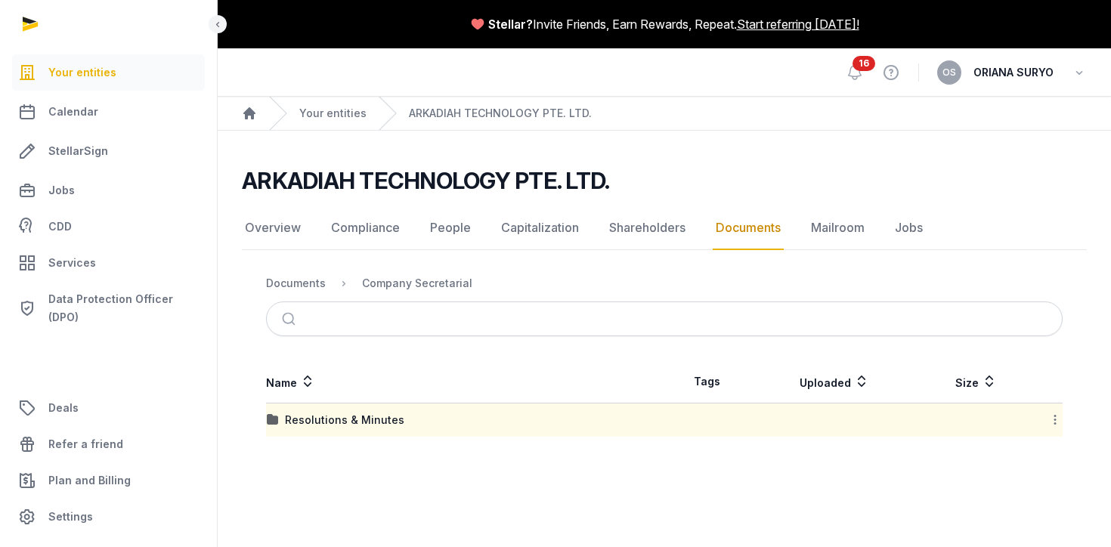
click at [1058, 420] on icon at bounding box center [1055, 420] width 14 height 16
click at [1030, 460] on div "Download Folder" at bounding box center [1001, 459] width 121 height 27
click at [299, 286] on div "Documents" at bounding box center [296, 283] width 60 height 15
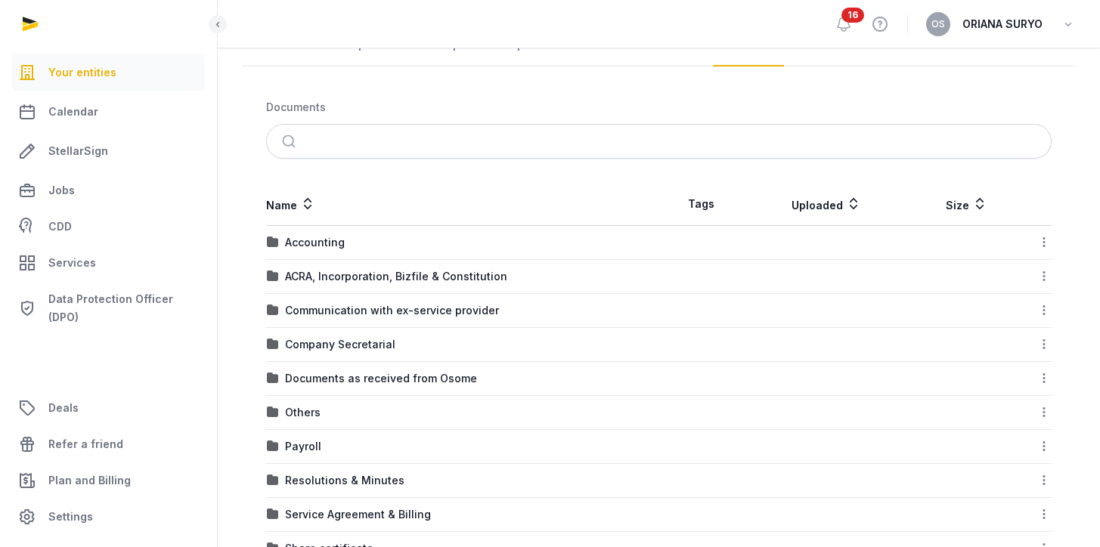
scroll to position [184, 0]
click at [289, 411] on div "Others" at bounding box center [303, 411] width 36 height 15
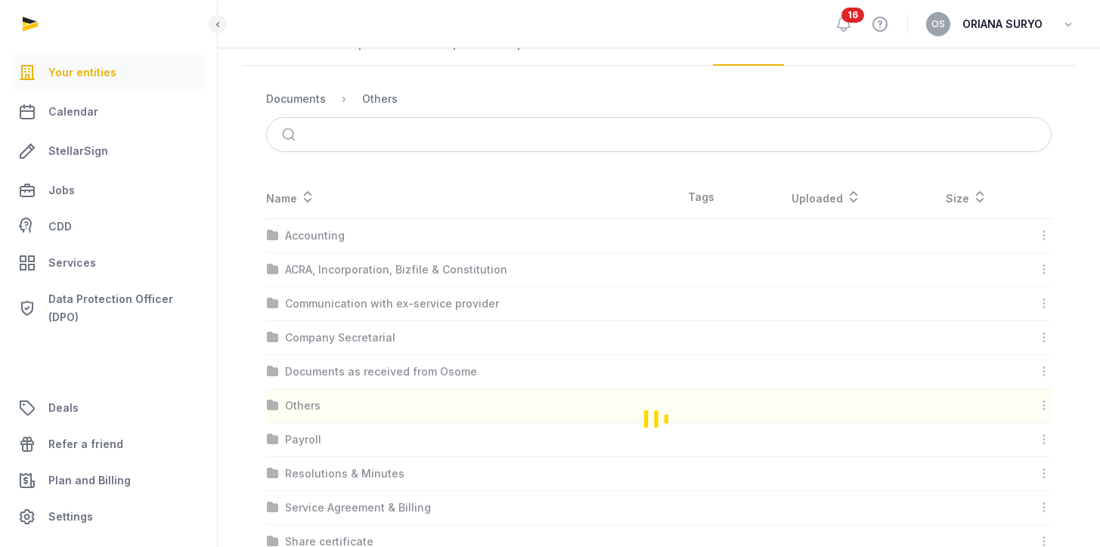
click at [289, 410] on div "Loading" at bounding box center [659, 418] width 834 height 485
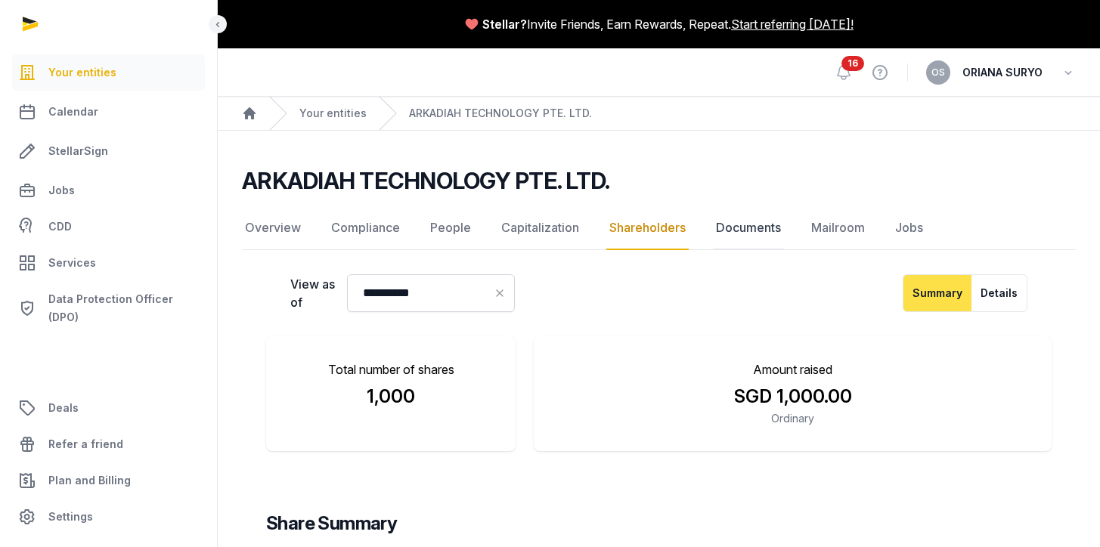
click at [714, 227] on link "Documents" at bounding box center [748, 228] width 71 height 44
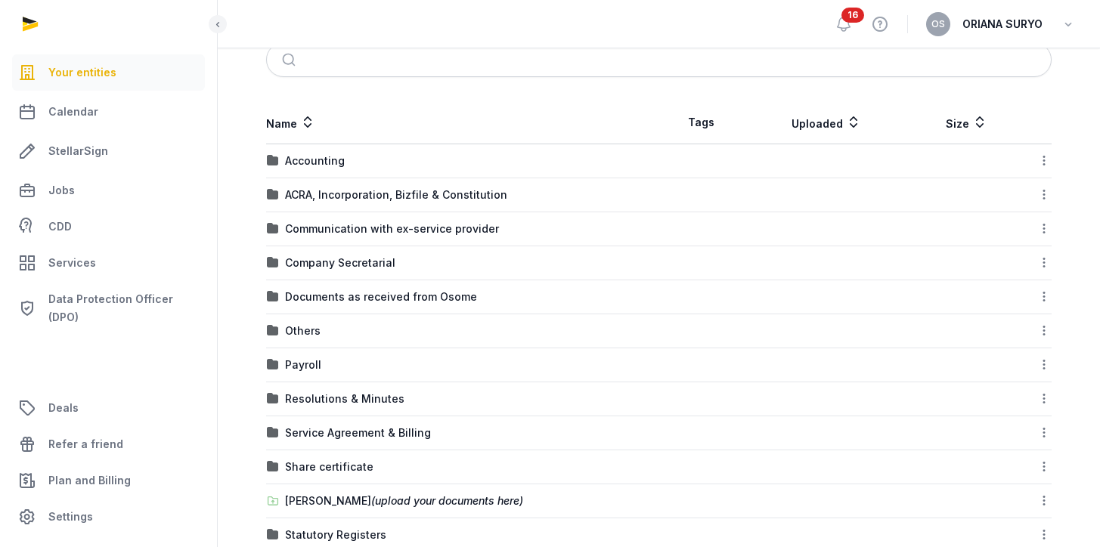
scroll to position [334, 0]
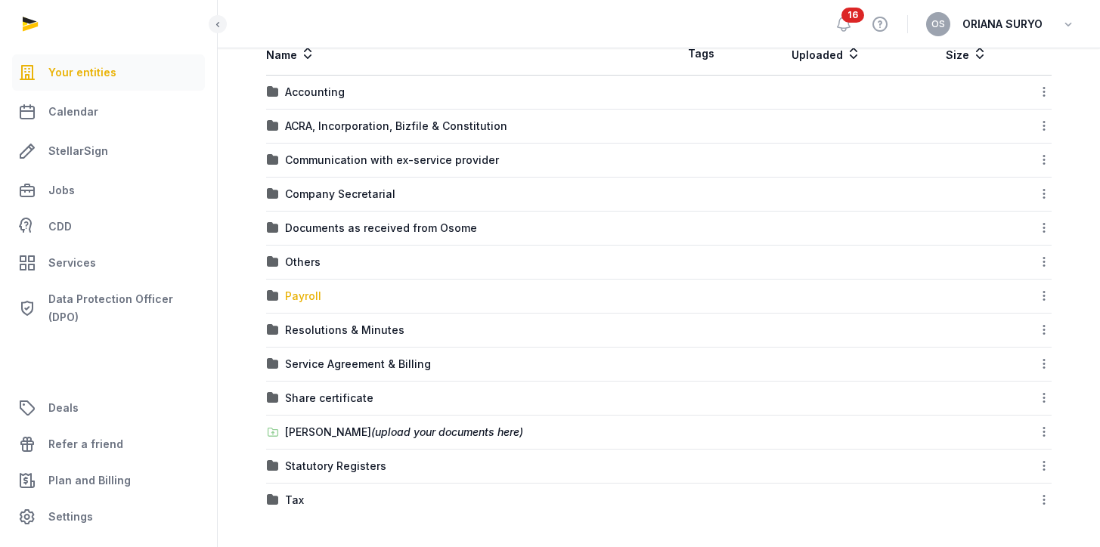
click at [303, 297] on div "Payroll" at bounding box center [303, 296] width 36 height 15
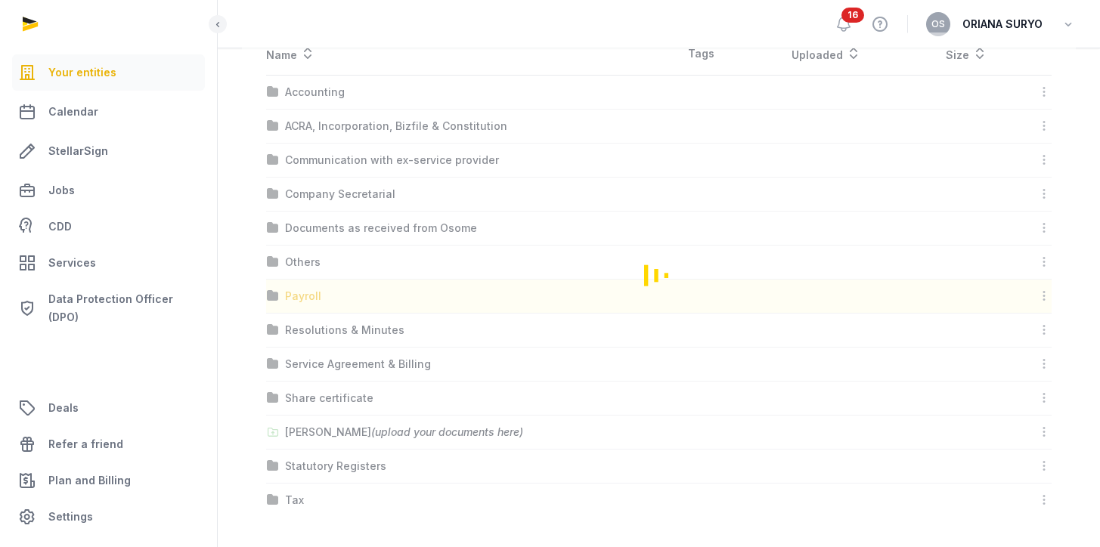
click at [303, 297] on div "Loading" at bounding box center [659, 275] width 834 height 485
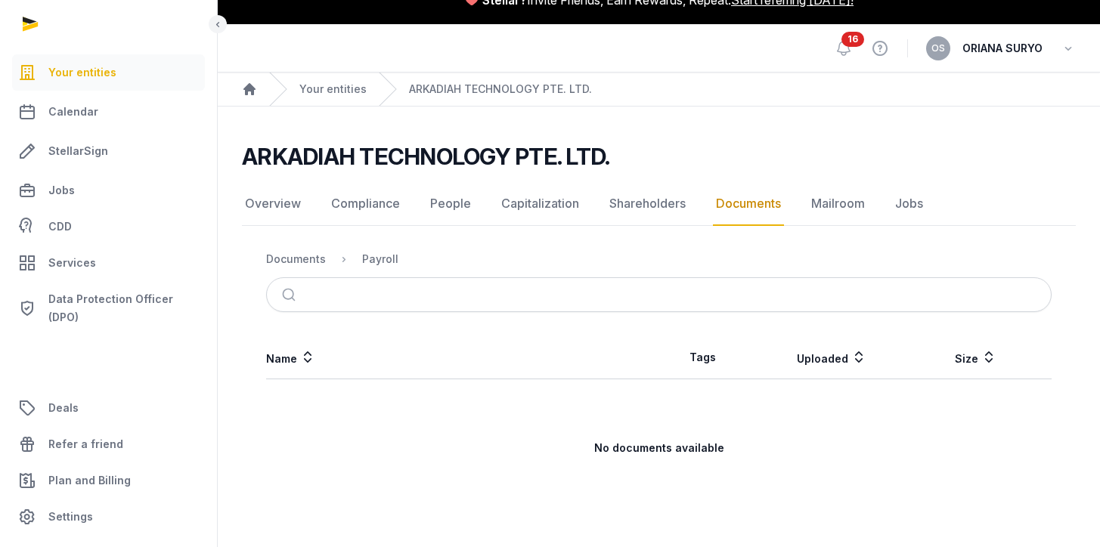
click at [729, 204] on link "Documents" at bounding box center [748, 204] width 71 height 44
click at [314, 257] on div "Documents" at bounding box center [296, 259] width 60 height 15
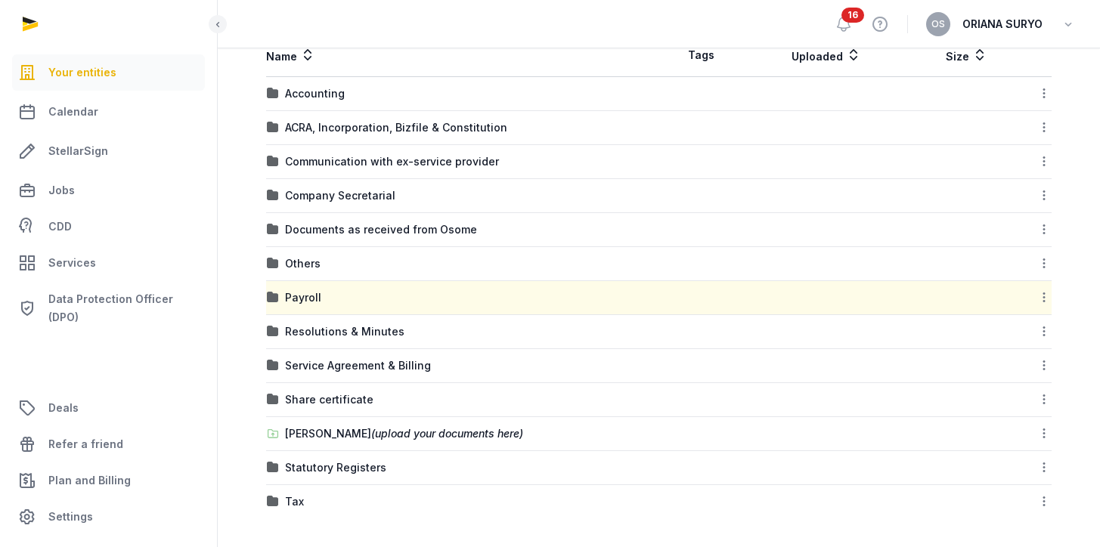
scroll to position [334, 0]
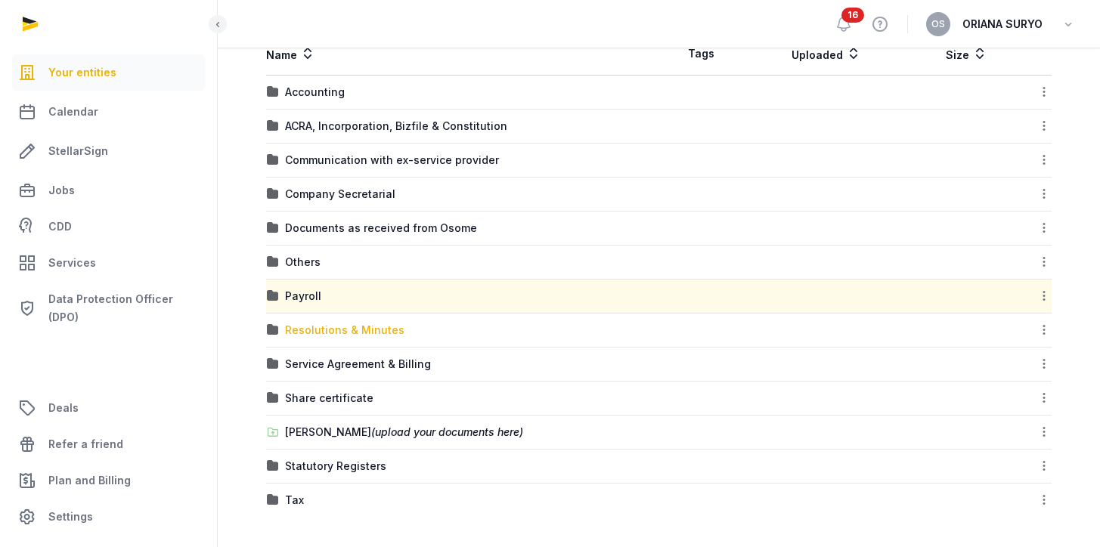
click at [352, 331] on div "Resolutions & Minutes" at bounding box center [344, 330] width 119 height 15
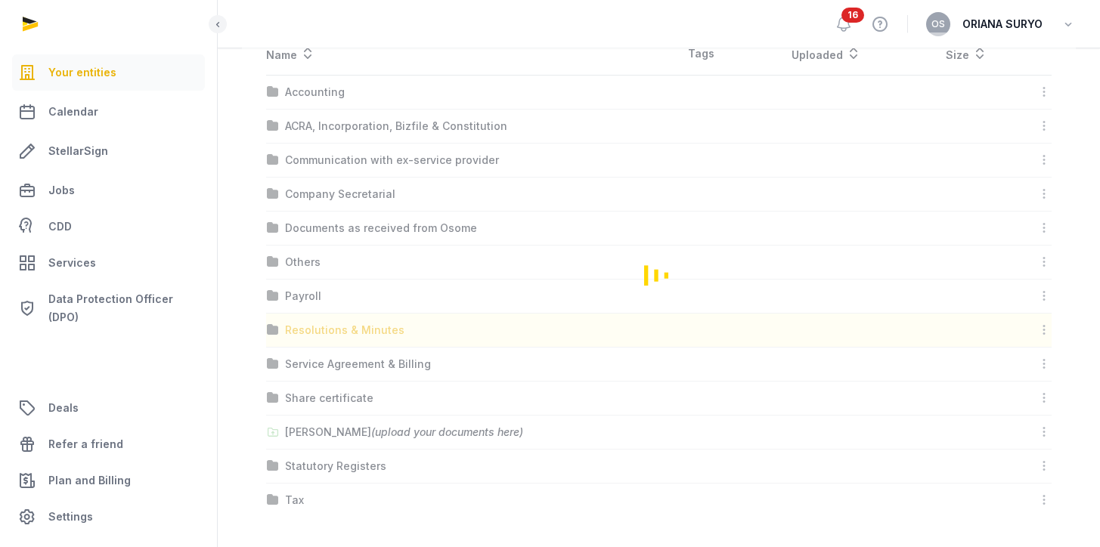
click at [352, 331] on div "Loading" at bounding box center [659, 275] width 834 height 485
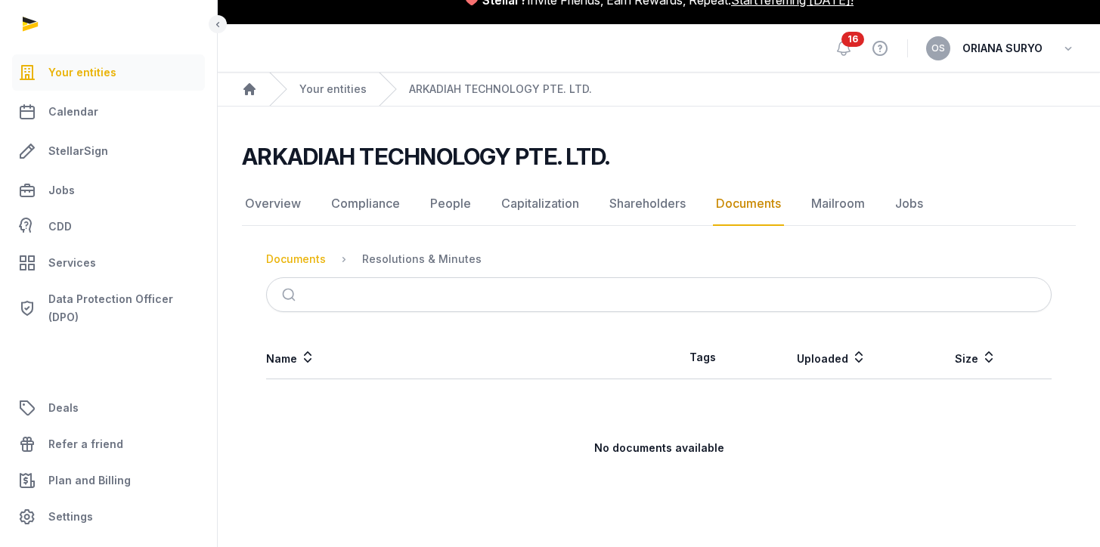
click at [297, 263] on div "Documents" at bounding box center [296, 259] width 60 height 15
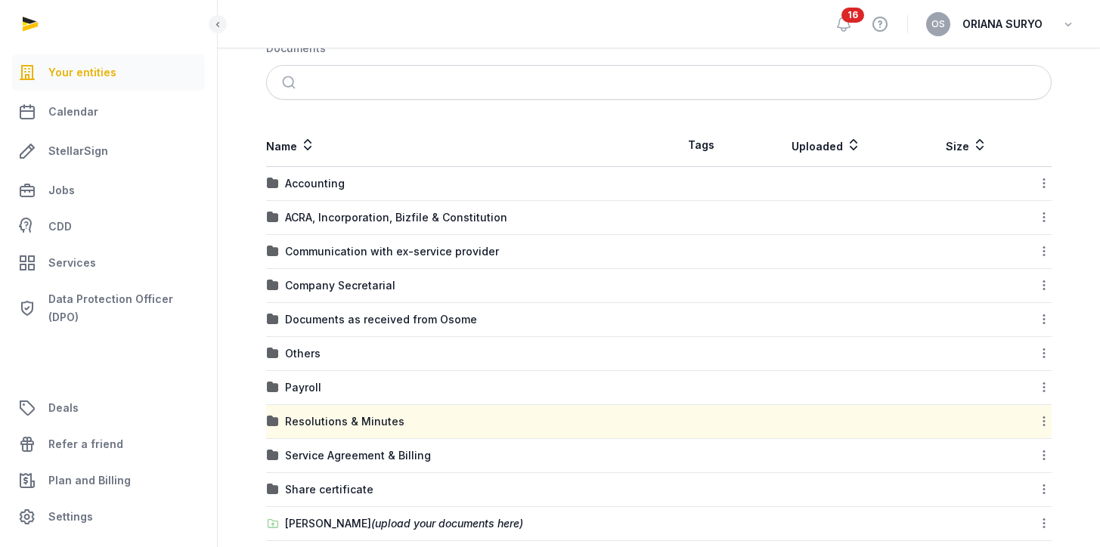
scroll to position [334, 0]
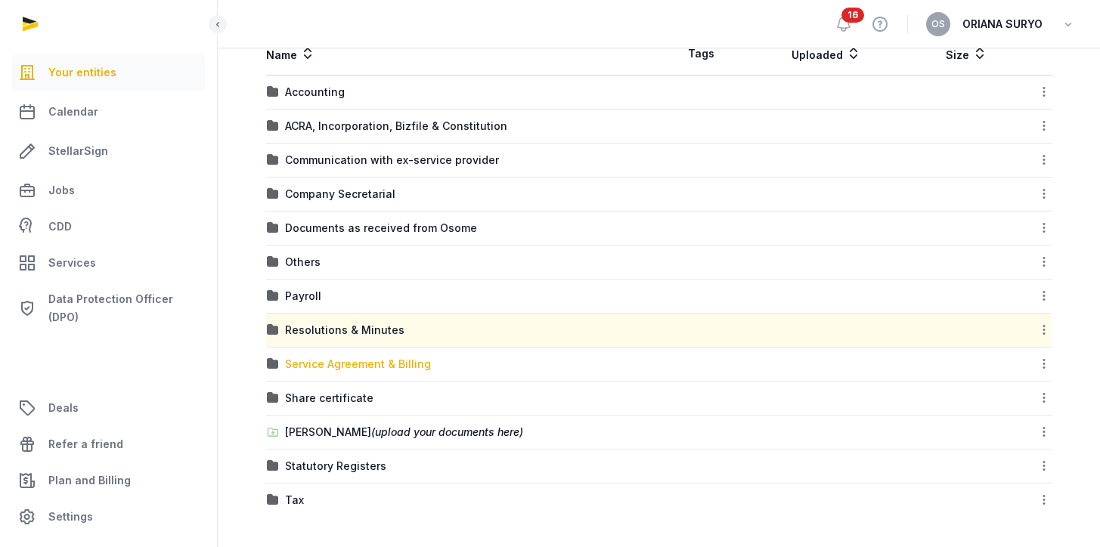
click at [392, 361] on div "Service Agreement & Billing" at bounding box center [358, 364] width 146 height 15
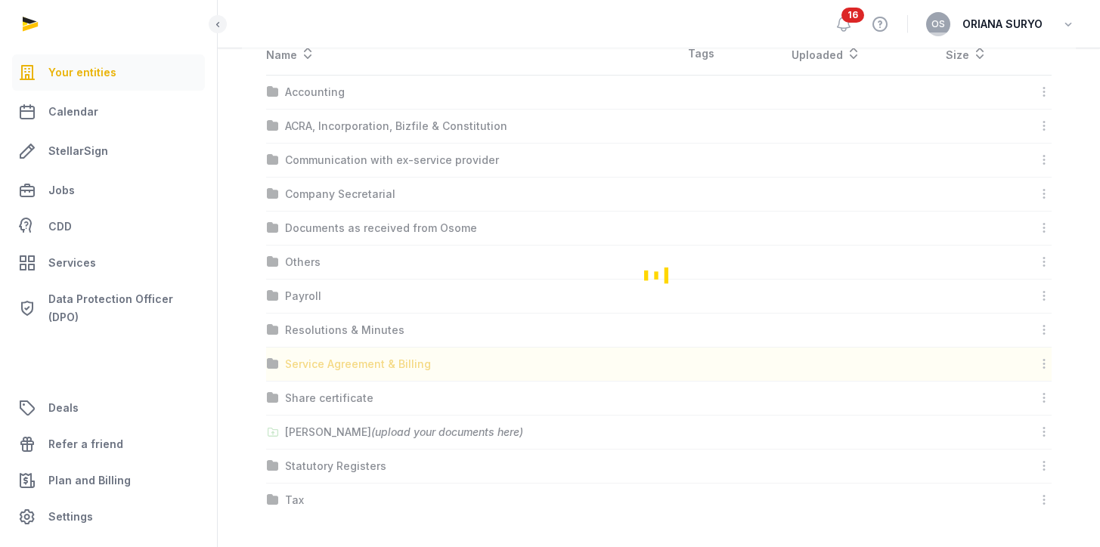
click at [392, 361] on div "Loading" at bounding box center [659, 275] width 834 height 485
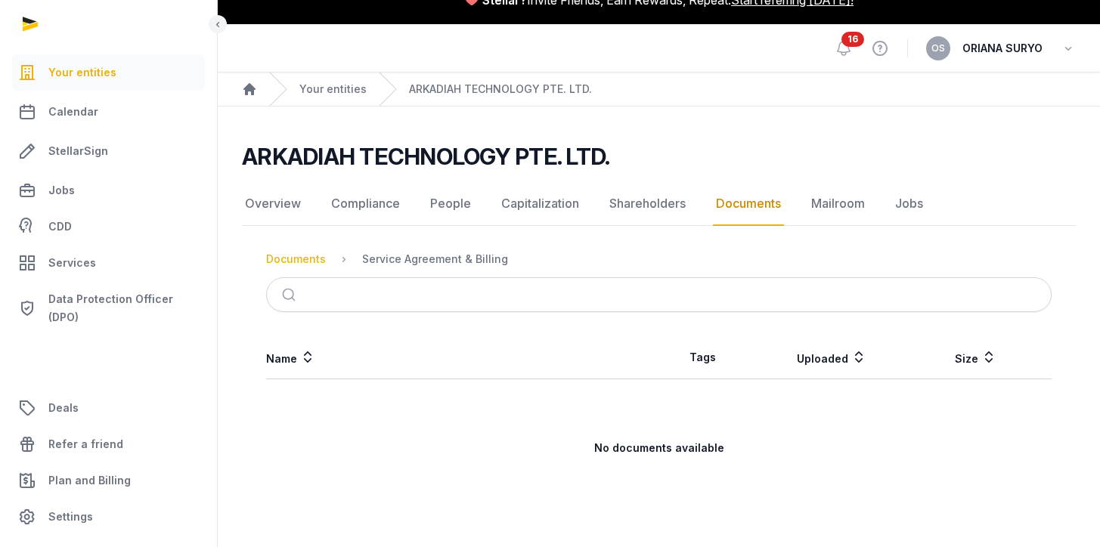
click at [312, 259] on div "Documents" at bounding box center [296, 259] width 60 height 15
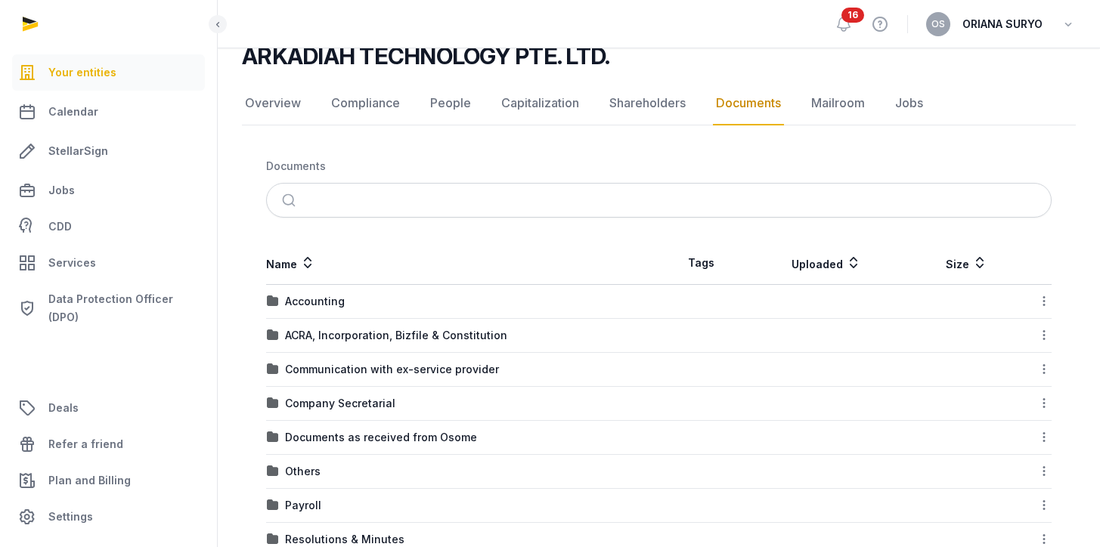
scroll to position [334, 0]
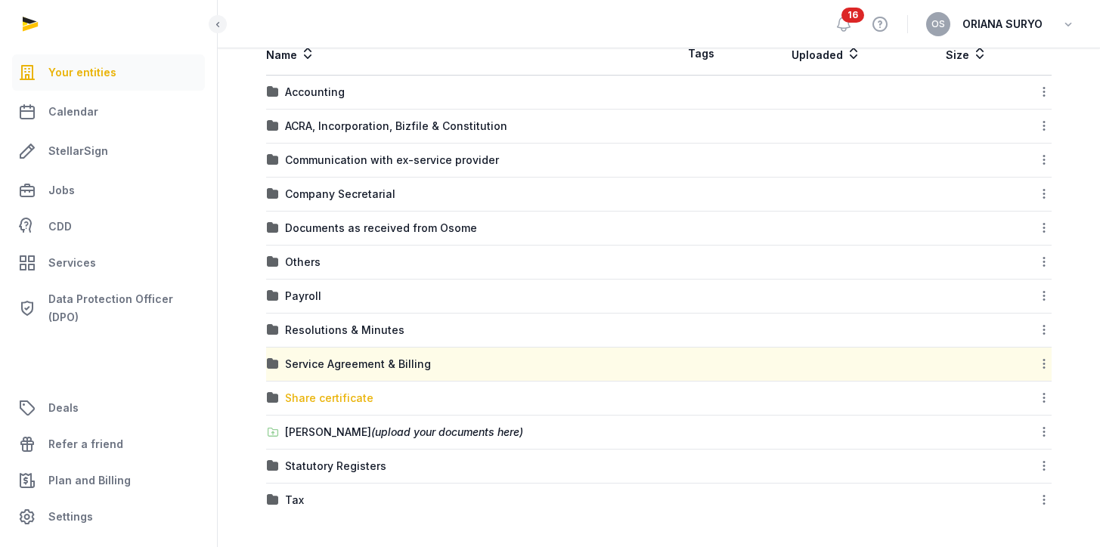
click at [329, 398] on div "Share certificate" at bounding box center [329, 398] width 88 height 15
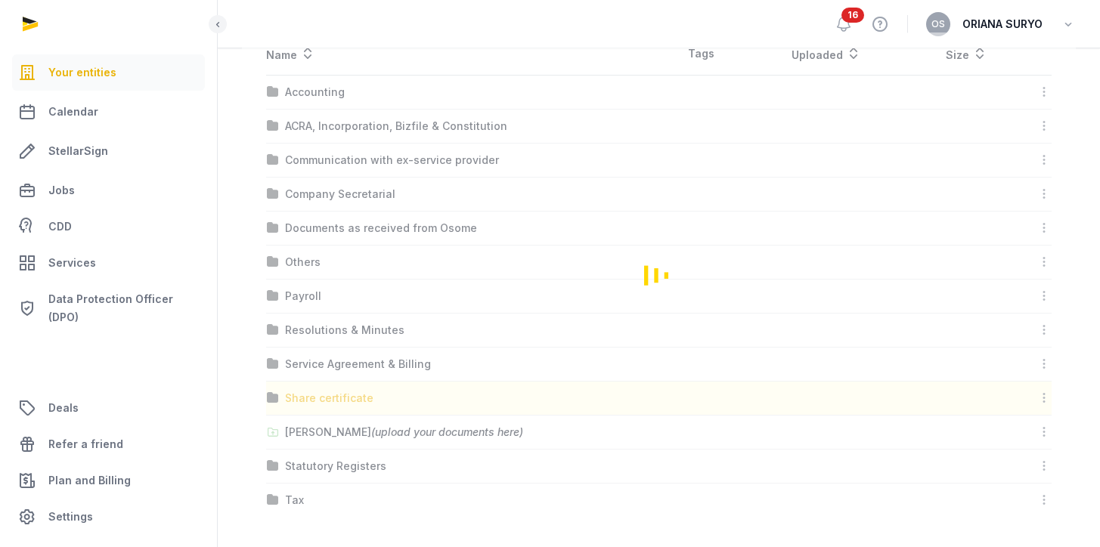
click at [329, 398] on div "Loading" at bounding box center [659, 275] width 834 height 485
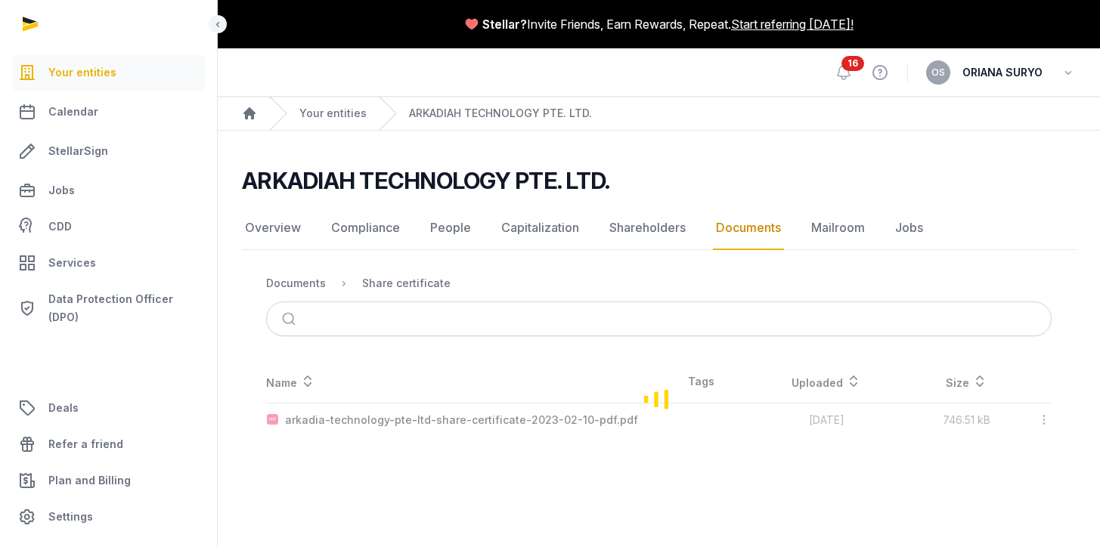
scroll to position [0, 0]
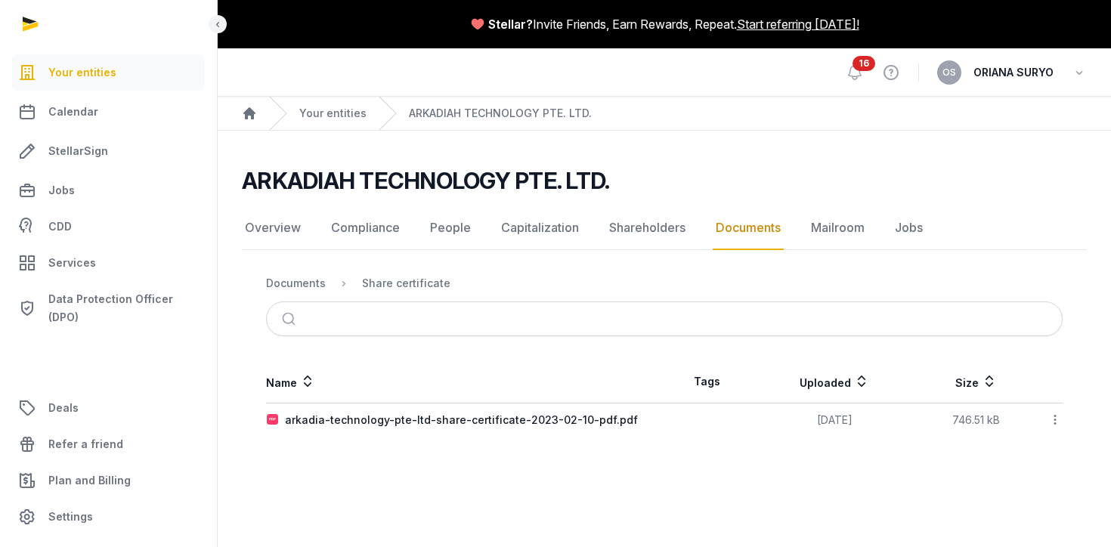
click at [1056, 417] on icon at bounding box center [1055, 420] width 14 height 16
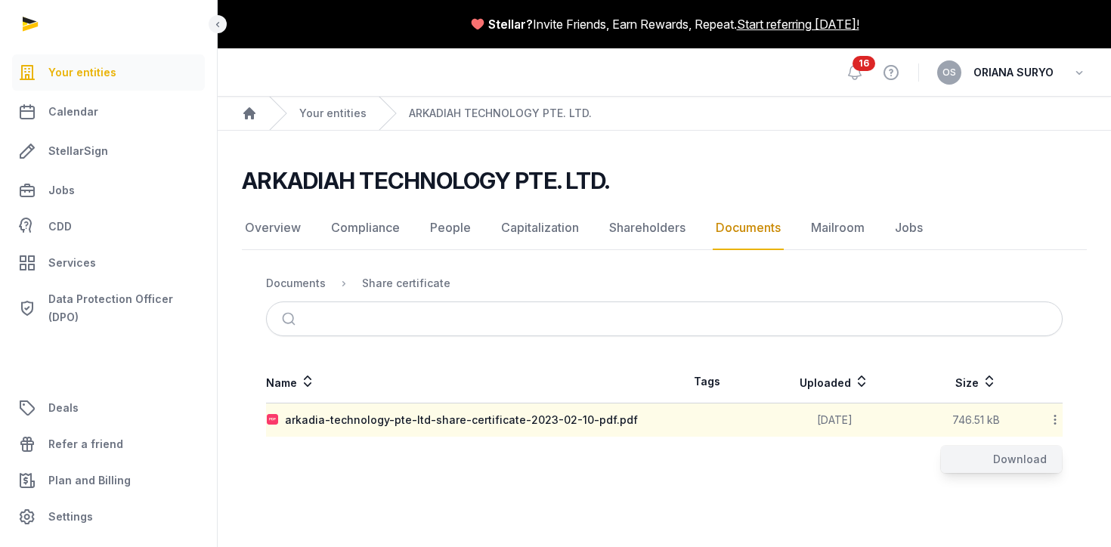
click at [1022, 463] on div "Download" at bounding box center [1001, 459] width 121 height 27
click at [299, 286] on div "Documents" at bounding box center [296, 283] width 60 height 15
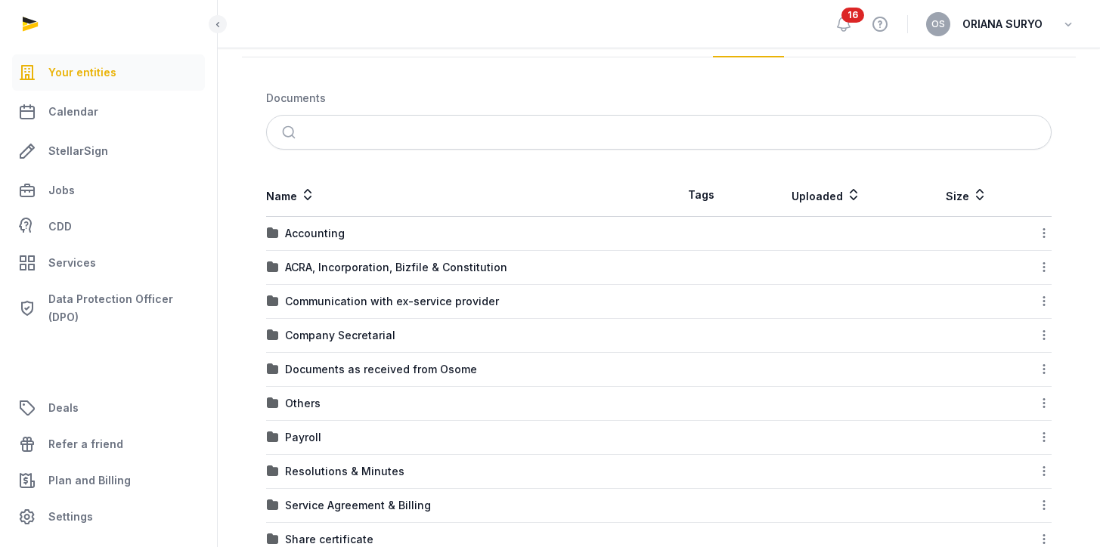
scroll to position [334, 0]
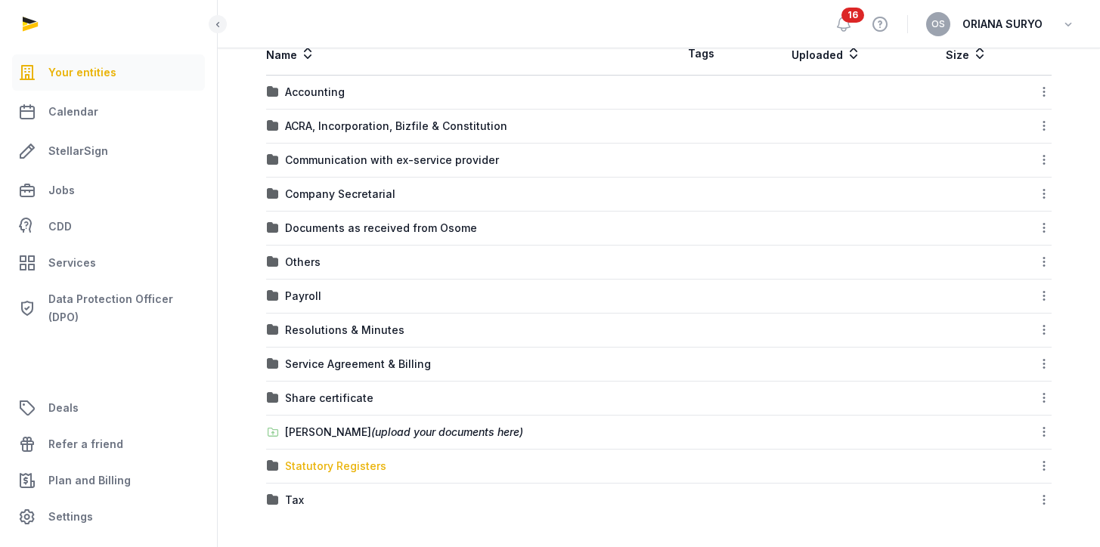
click at [358, 466] on div "Statutory Registers" at bounding box center [335, 466] width 101 height 15
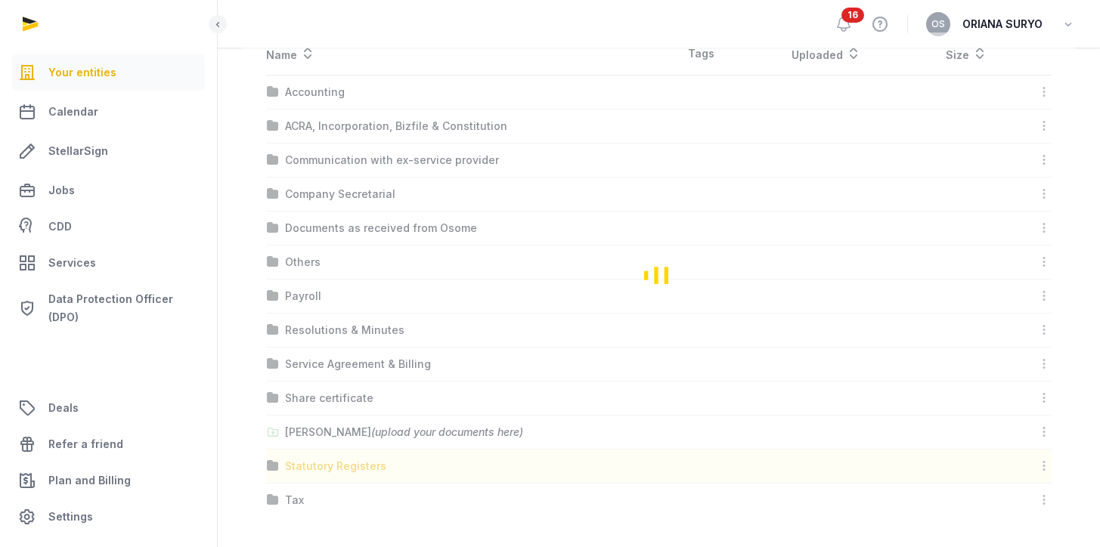
scroll to position [49, 0]
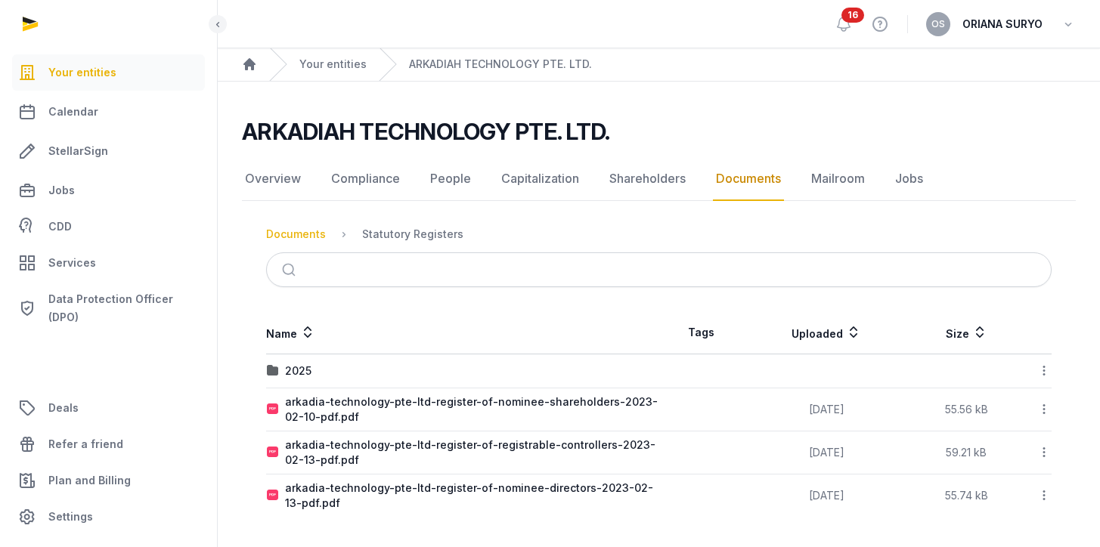
click at [297, 232] on div "Documents" at bounding box center [296, 234] width 60 height 15
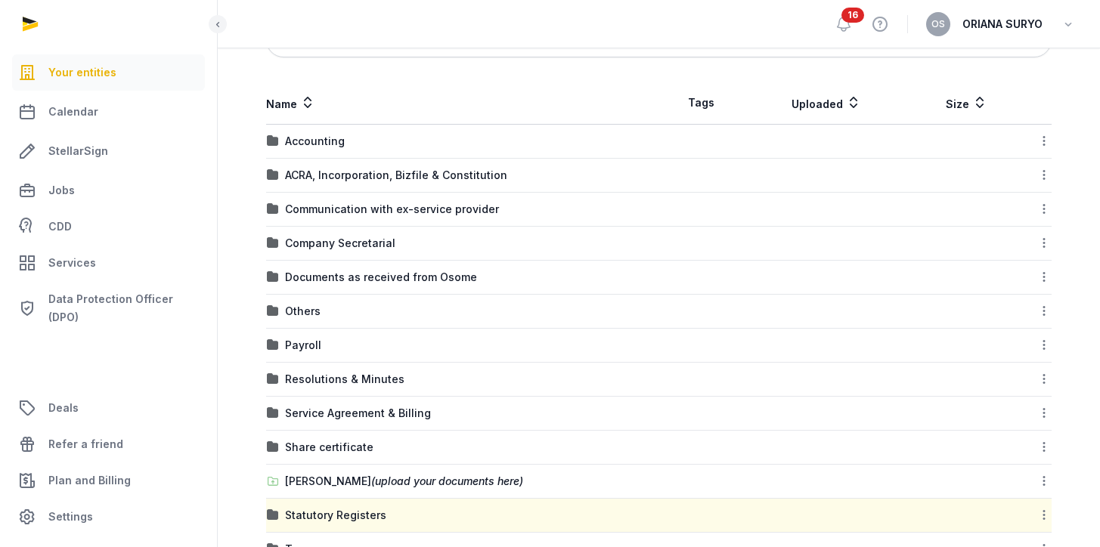
scroll to position [334, 0]
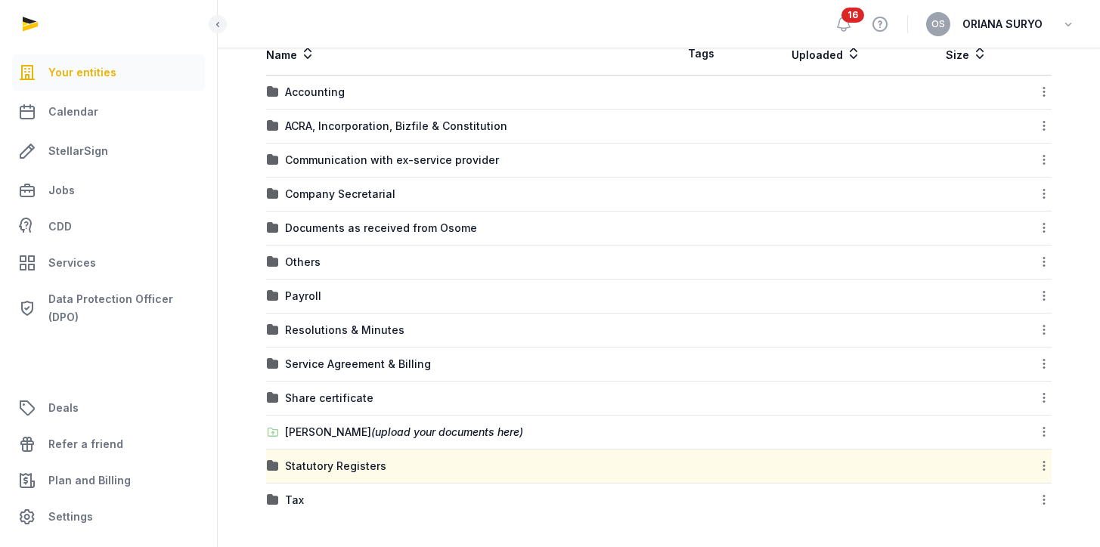
click at [1043, 464] on icon at bounding box center [1044, 466] width 14 height 16
click at [1001, 505] on div "Download Folder" at bounding box center [990, 505] width 121 height 27
click at [289, 499] on div "Tax" at bounding box center [294, 500] width 19 height 15
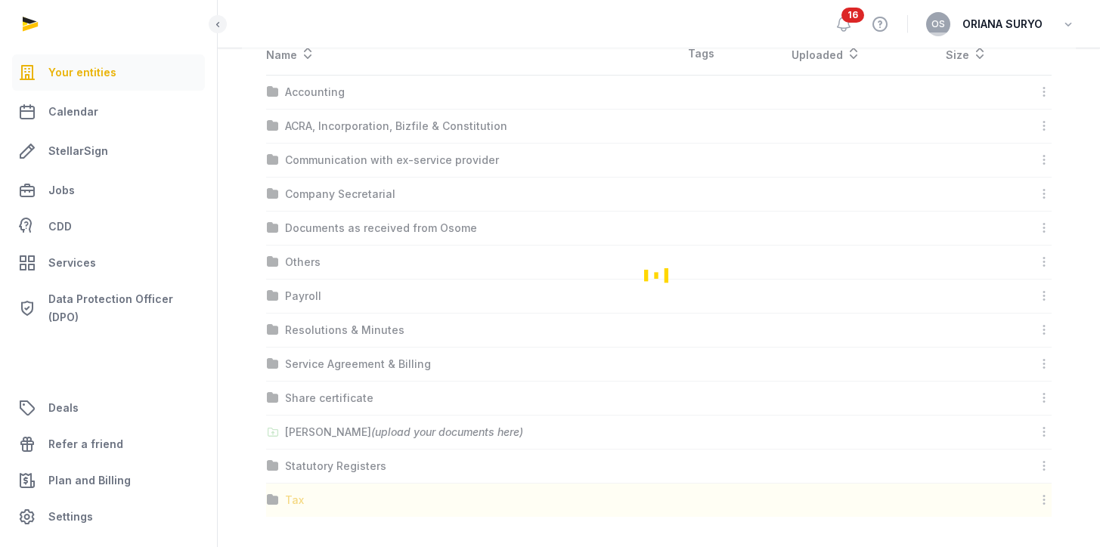
scroll to position [24, 0]
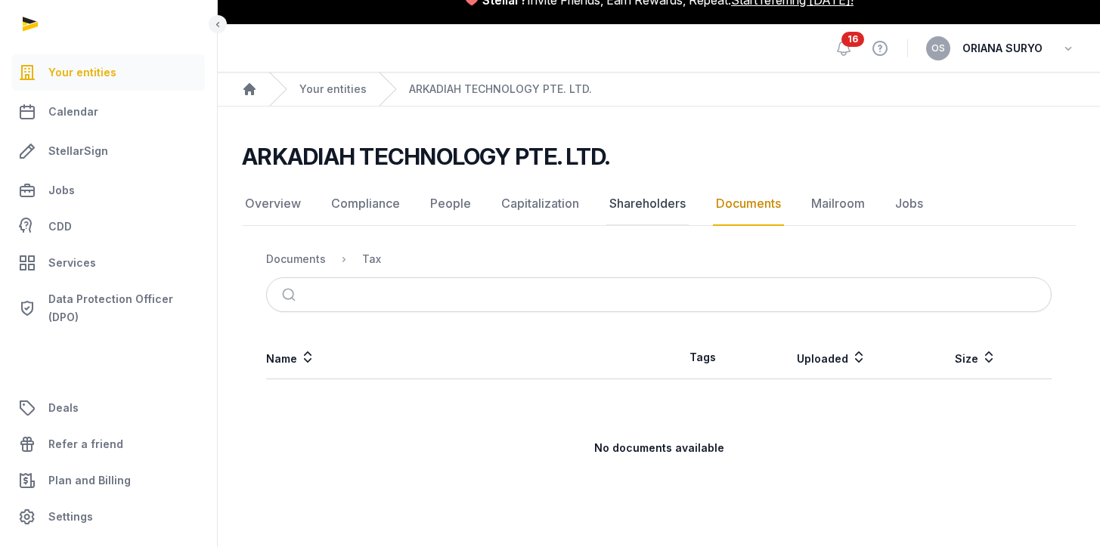
click at [679, 198] on link "Shareholders" at bounding box center [647, 204] width 82 height 44
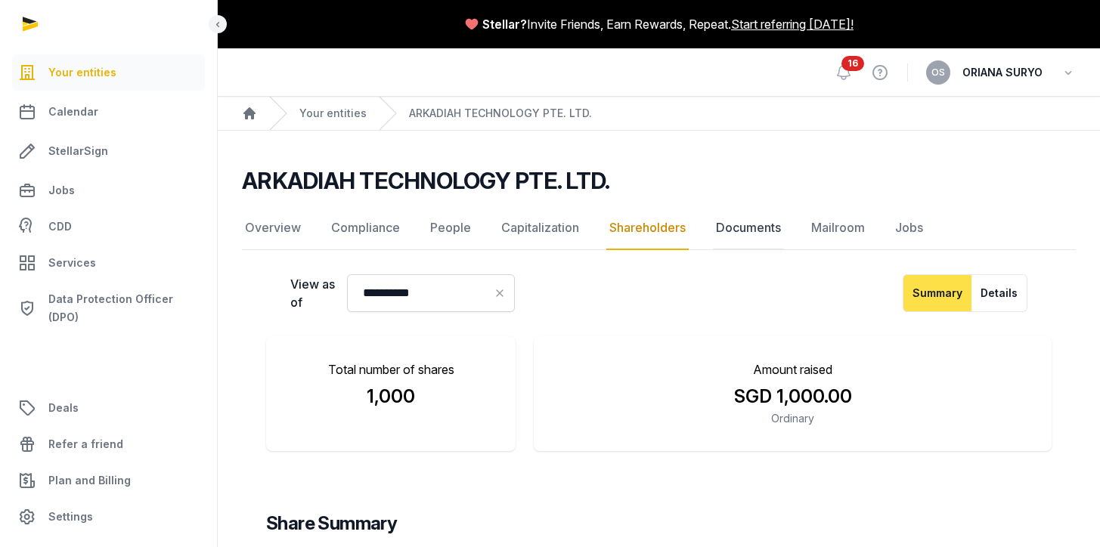
click at [763, 232] on link "Documents" at bounding box center [748, 228] width 71 height 44
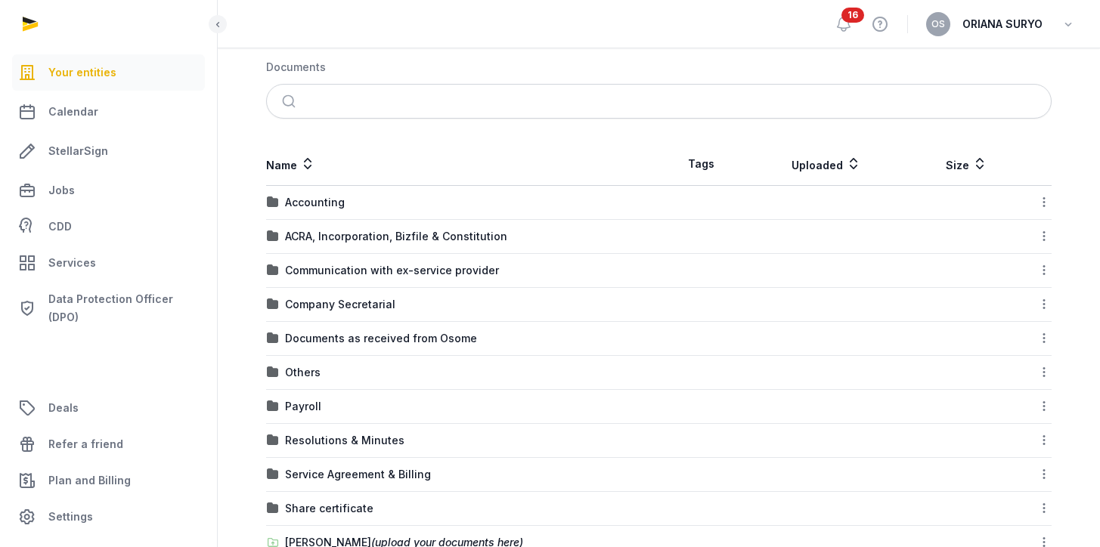
scroll to position [334, 0]
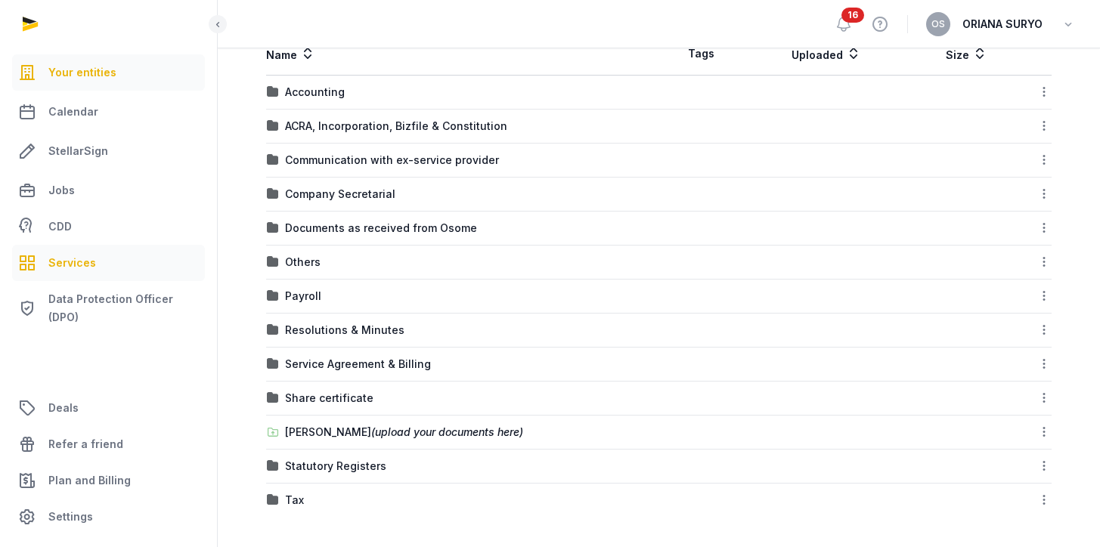
click at [64, 260] on span "Services" at bounding box center [72, 263] width 48 height 18
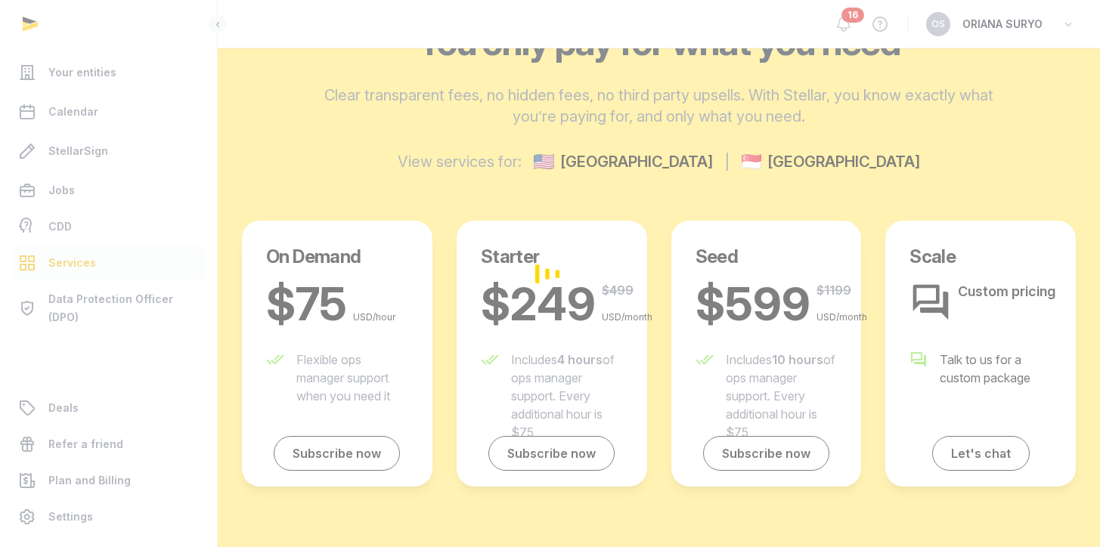
scroll to position [334, 0]
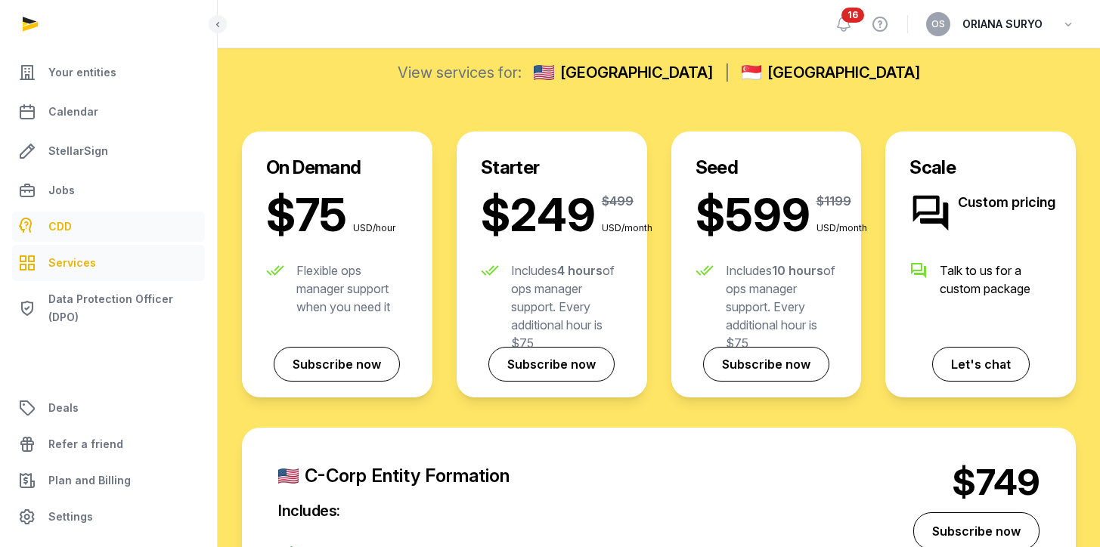
click at [71, 224] on link "CDD" at bounding box center [108, 227] width 193 height 30
